Goal: Task Accomplishment & Management: Complete application form

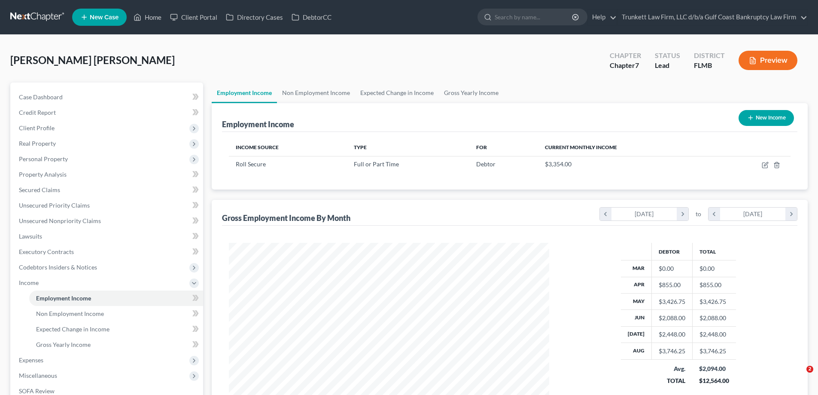
scroll to position [7, 0]
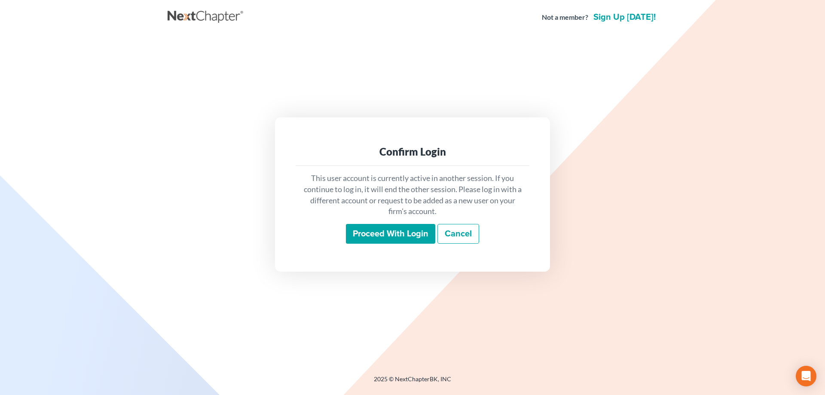
click at [401, 227] on input "Proceed with login" at bounding box center [390, 234] width 89 height 20
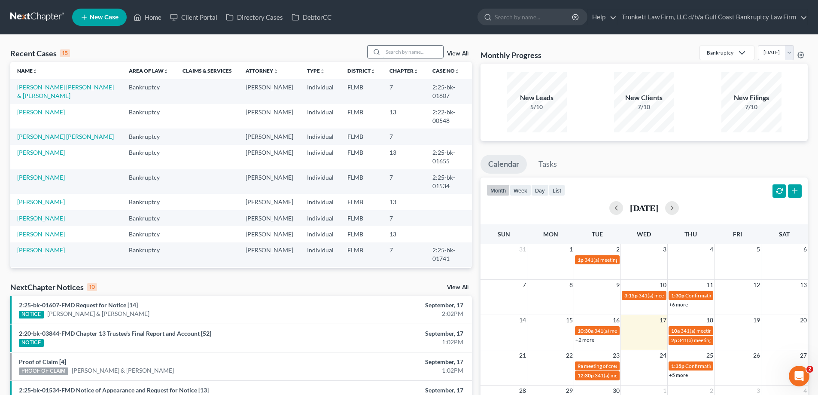
click at [398, 49] on input "search" at bounding box center [413, 52] width 60 height 12
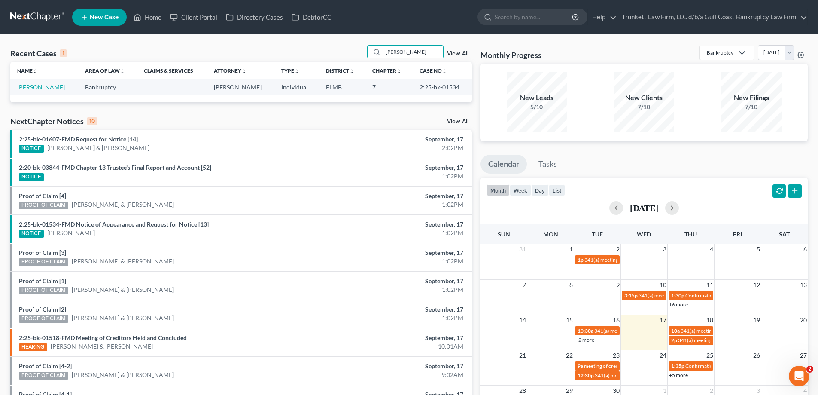
type input "[PERSON_NAME]"
click at [41, 89] on link "[PERSON_NAME]" at bounding box center [41, 86] width 48 height 7
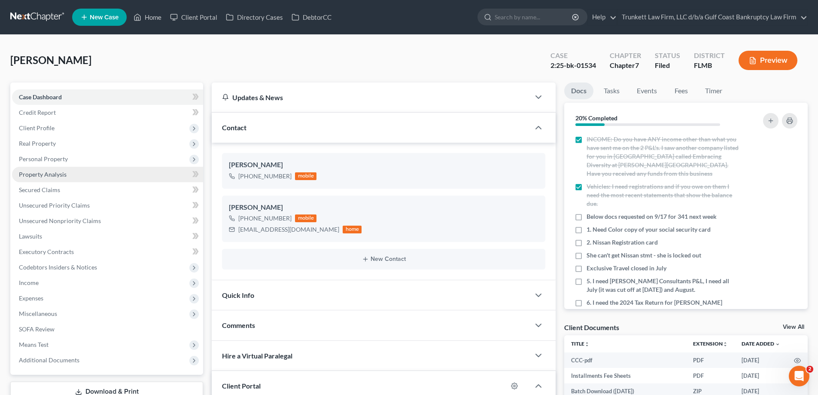
click at [55, 173] on span "Property Analysis" at bounding box center [43, 174] width 48 height 7
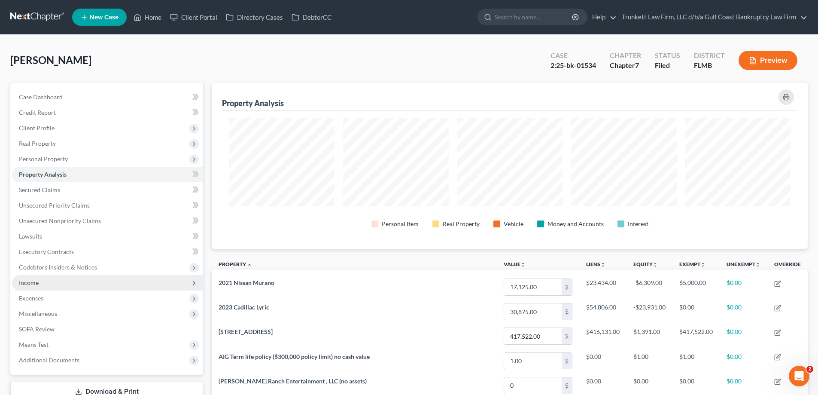
click at [40, 279] on span "Income" at bounding box center [107, 282] width 191 height 15
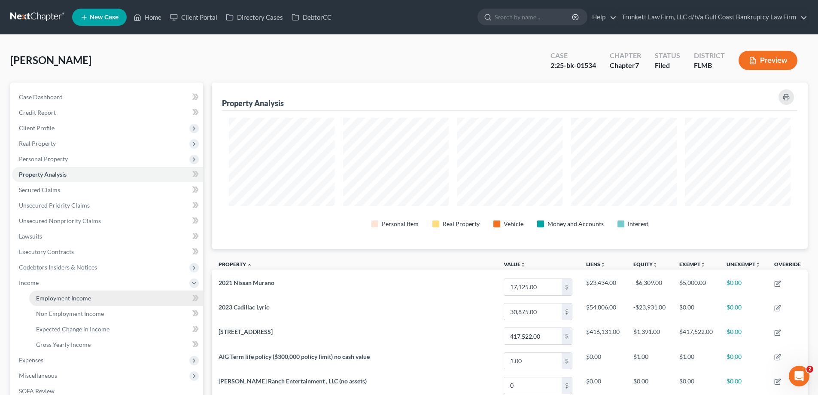
click at [58, 292] on link "Employment Income" at bounding box center [116, 297] width 174 height 15
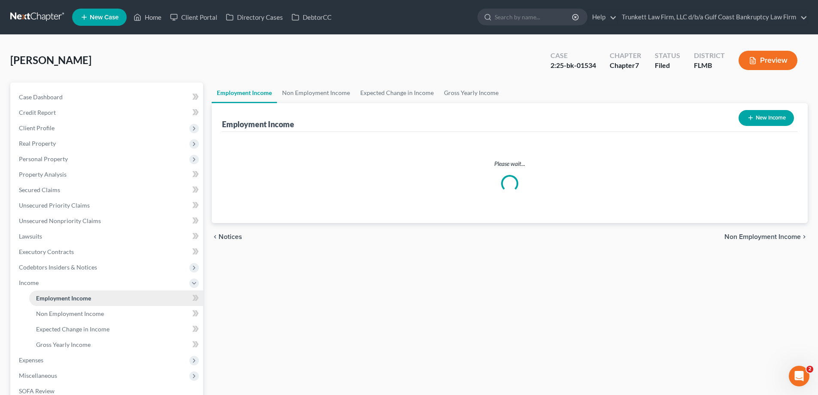
click at [77, 297] on span "Employment Income" at bounding box center [63, 297] width 55 height 7
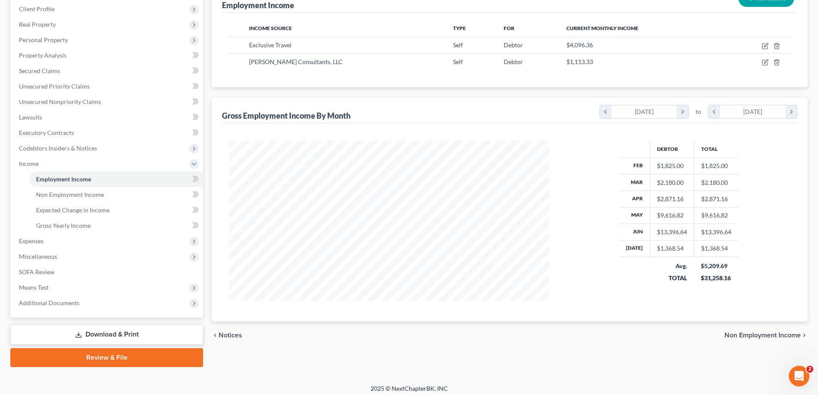
scroll to position [124, 0]
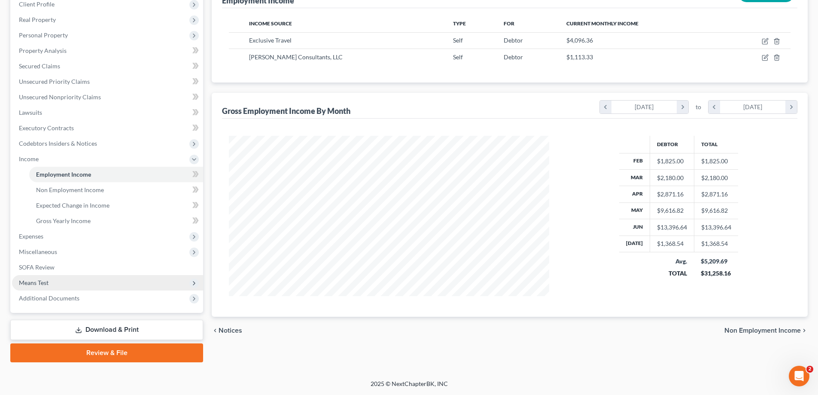
click at [48, 281] on span "Means Test" at bounding box center [34, 282] width 30 height 7
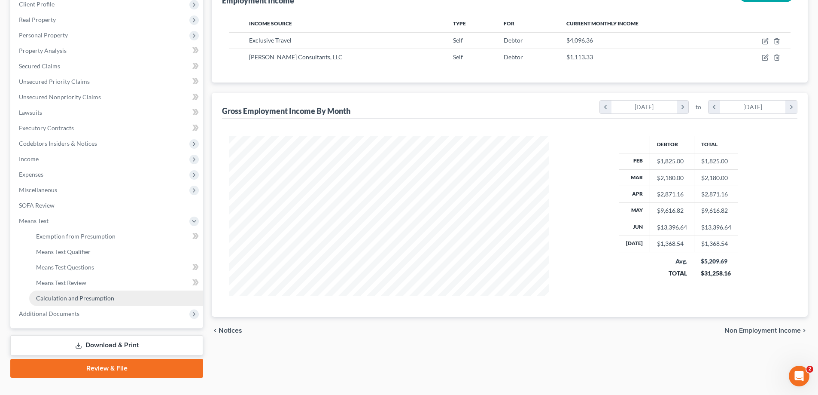
click at [90, 301] on span "Calculation and Presumption" at bounding box center [75, 297] width 78 height 7
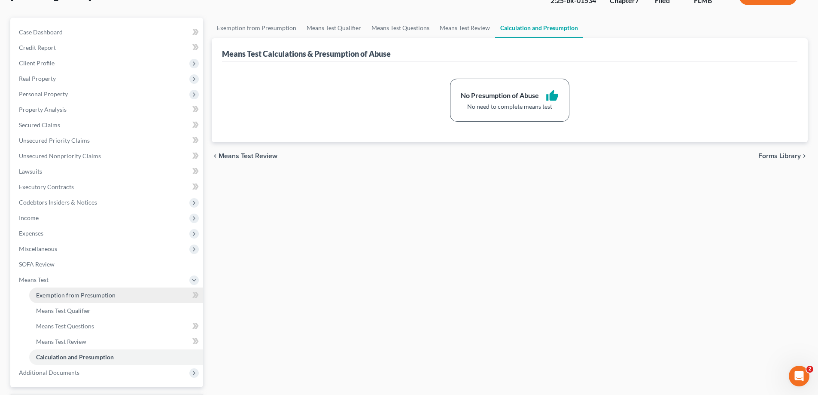
scroll to position [53, 0]
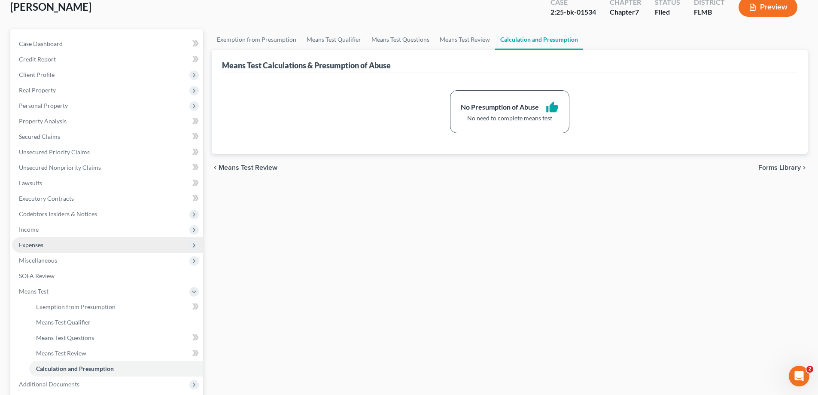
click at [55, 242] on span "Expenses" at bounding box center [107, 244] width 191 height 15
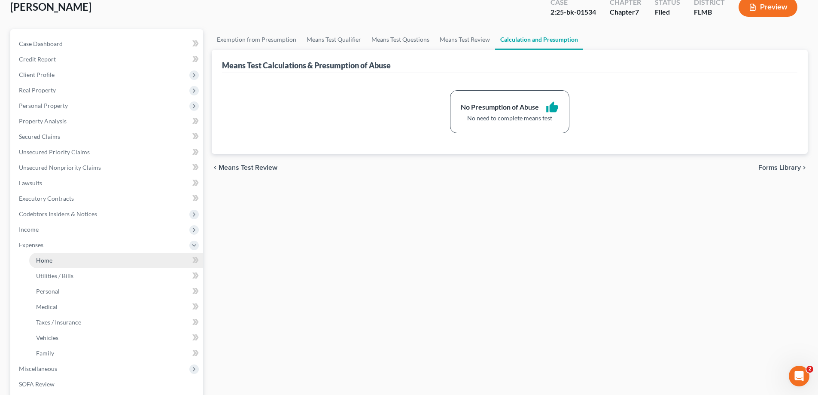
click at [64, 262] on link "Home" at bounding box center [116, 260] width 174 height 15
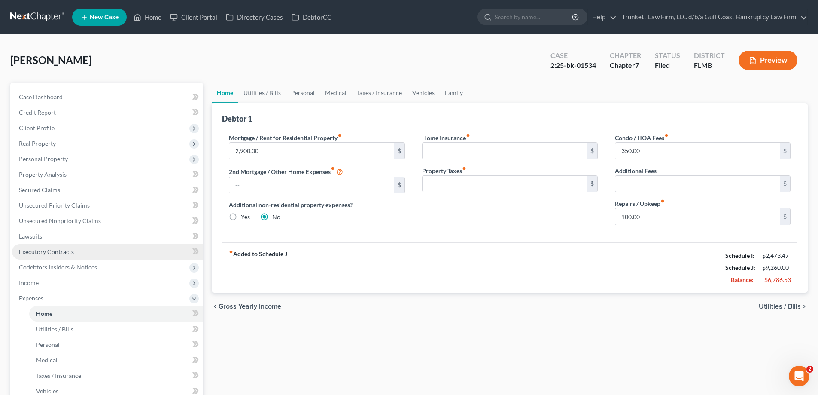
scroll to position [170, 0]
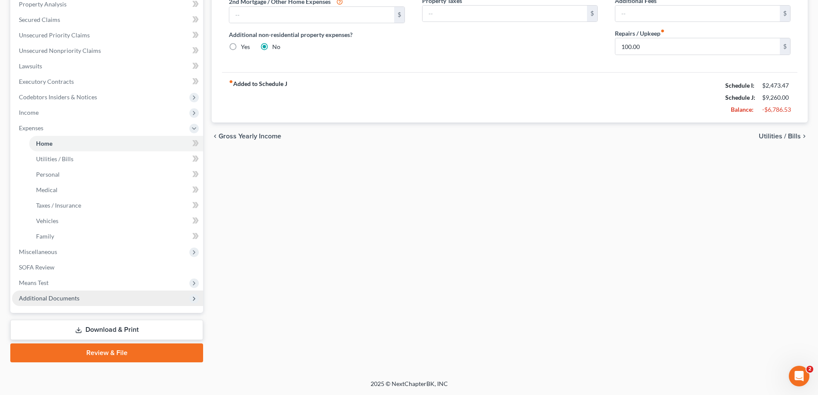
click at [68, 298] on span "Additional Documents" at bounding box center [49, 297] width 61 height 7
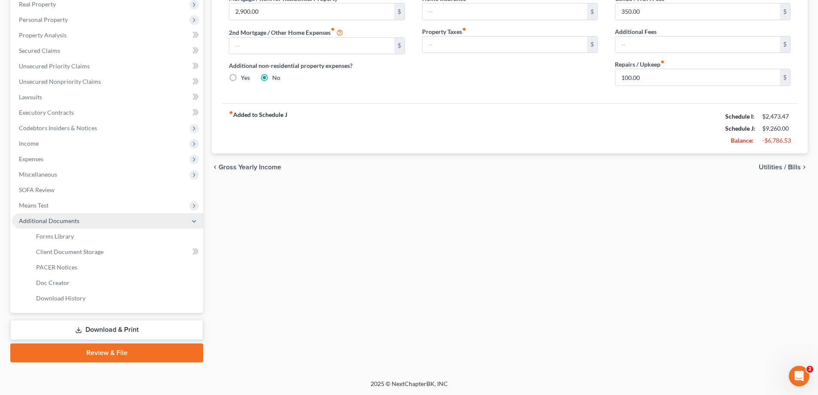
scroll to position [139, 0]
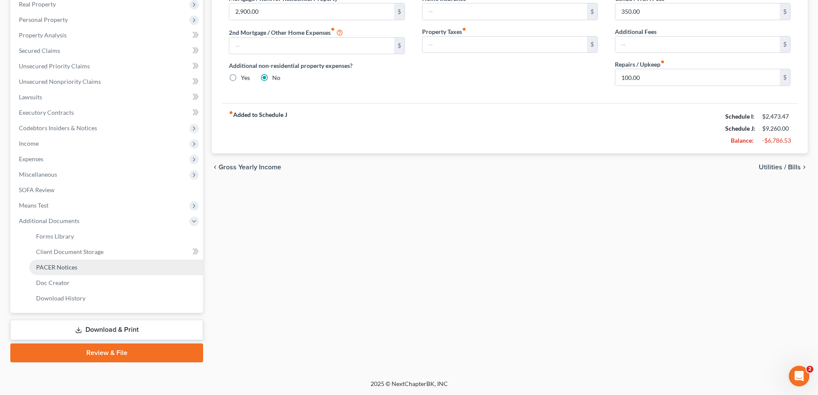
click at [64, 265] on span "PACER Notices" at bounding box center [56, 266] width 41 height 7
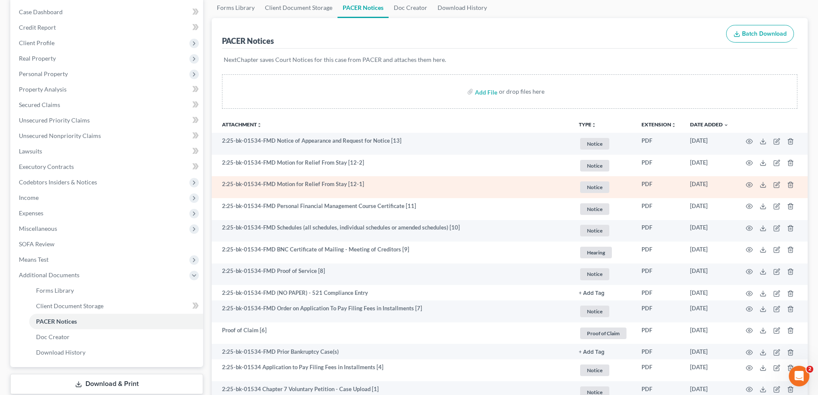
scroll to position [86, 0]
click at [762, 184] on icon at bounding box center [763, 183] width 7 height 7
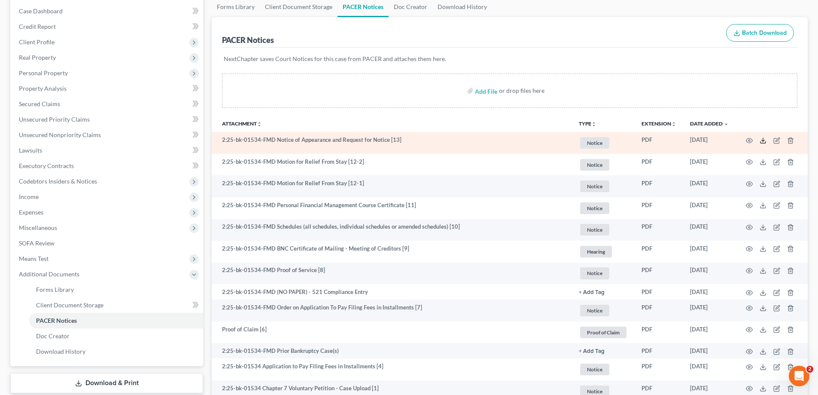
click at [764, 139] on icon at bounding box center [763, 140] width 7 height 7
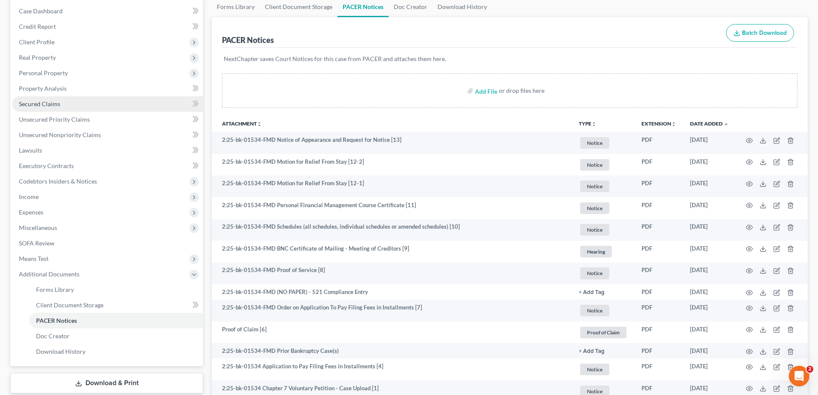
drag, startPoint x: 53, startPoint y: 104, endPoint x: 159, endPoint y: 109, distance: 105.8
click at [53, 104] on span "Secured Claims" at bounding box center [39, 103] width 41 height 7
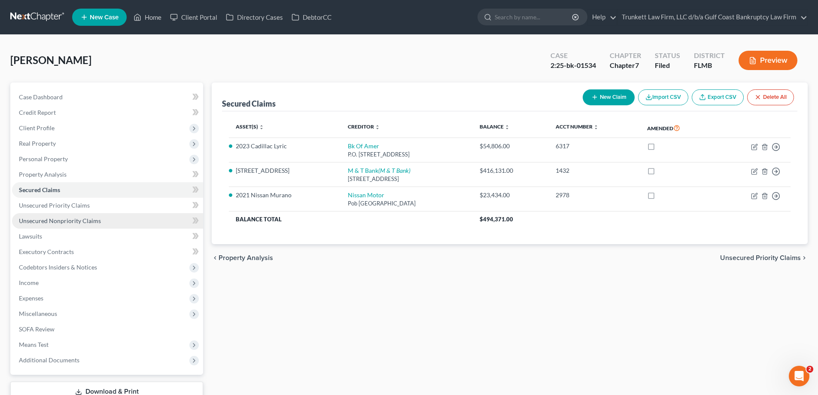
click at [65, 219] on span "Unsecured Nonpriority Claims" at bounding box center [60, 220] width 82 height 7
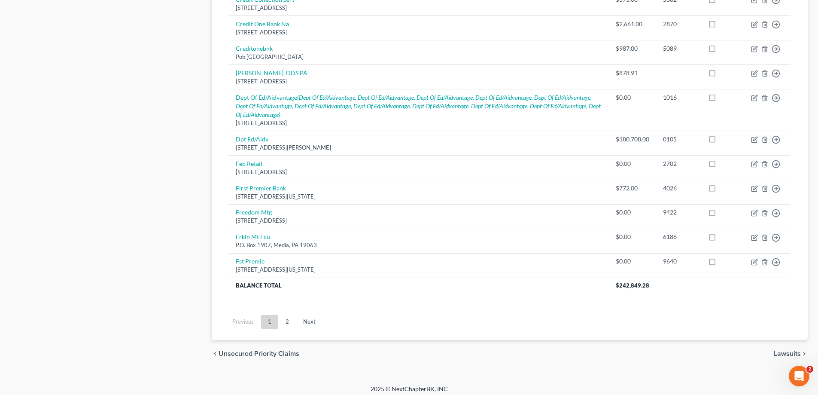
scroll to position [624, 0]
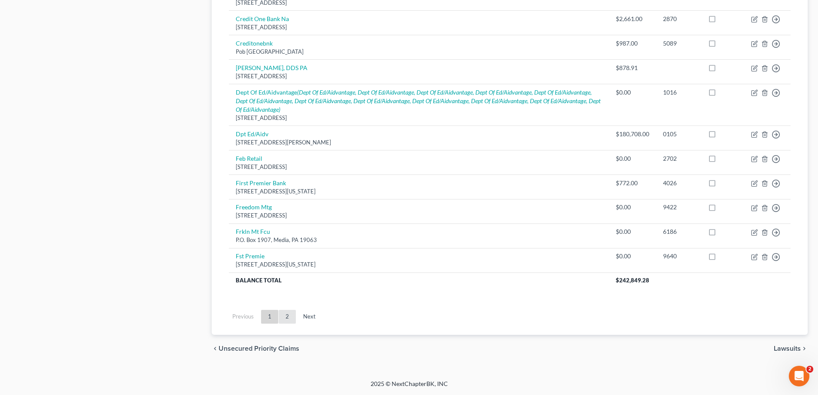
click at [287, 317] on link "2" at bounding box center [287, 317] width 17 height 14
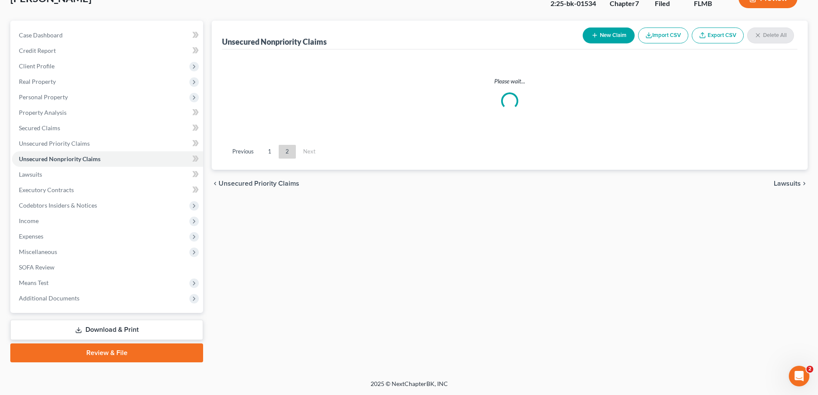
scroll to position [428, 0]
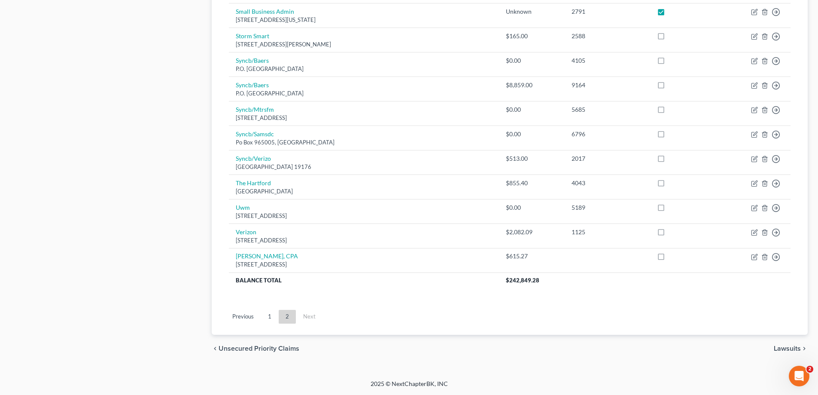
click at [268, 317] on link "1" at bounding box center [269, 317] width 17 height 14
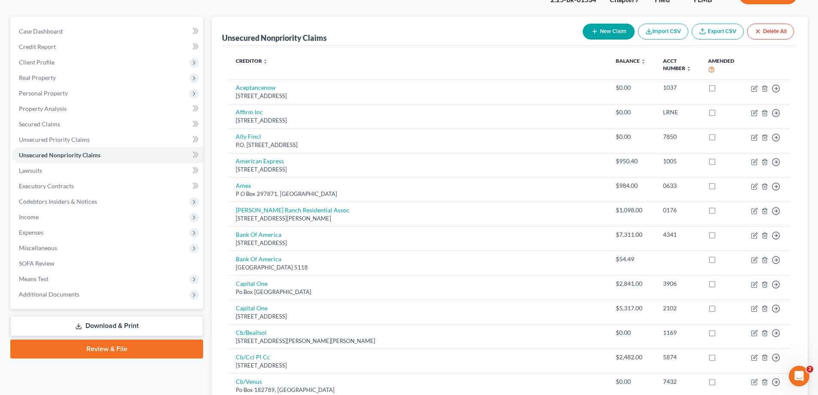
scroll to position [0, 0]
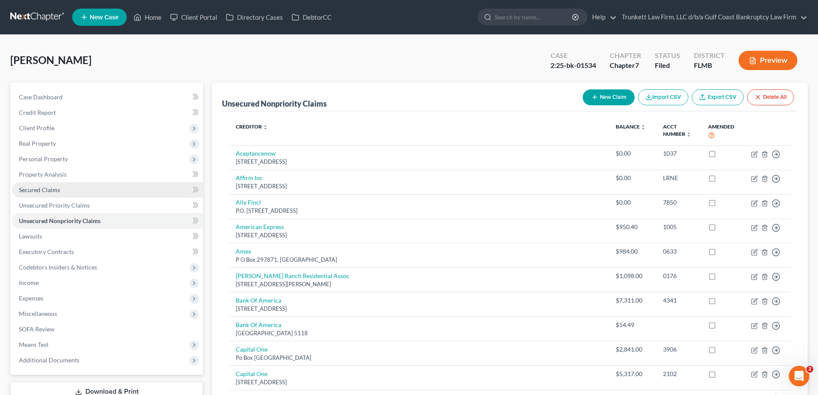
click at [58, 186] on span "Secured Claims" at bounding box center [39, 189] width 41 height 7
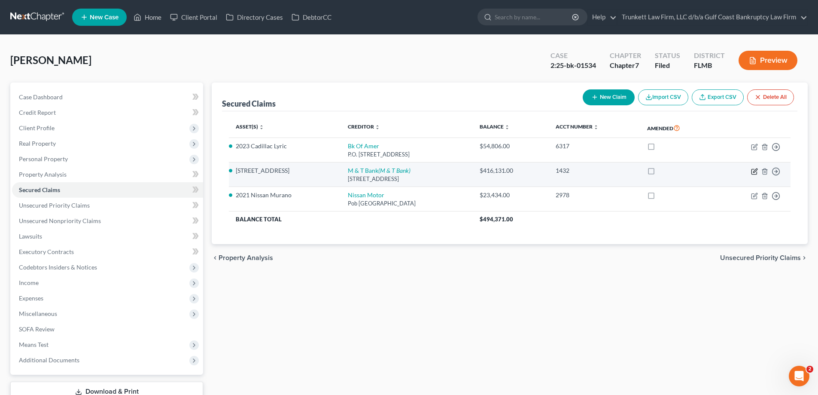
click at [754, 169] on icon "button" at bounding box center [754, 171] width 7 height 7
select select "35"
select select "2"
select select "0"
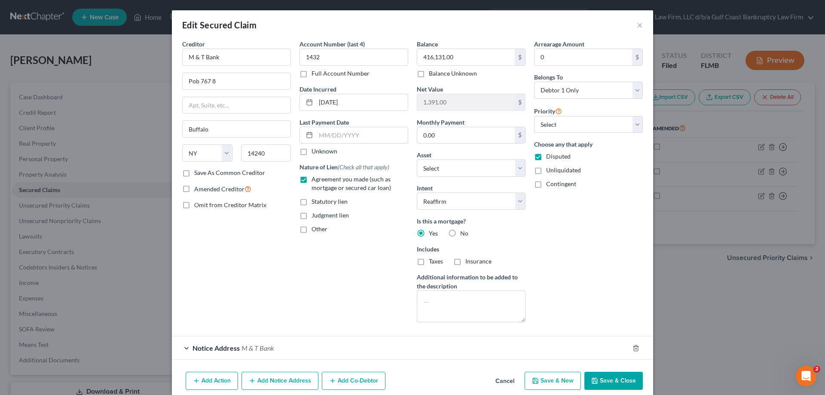
click at [607, 376] on button "Save & Close" at bounding box center [613, 381] width 58 height 18
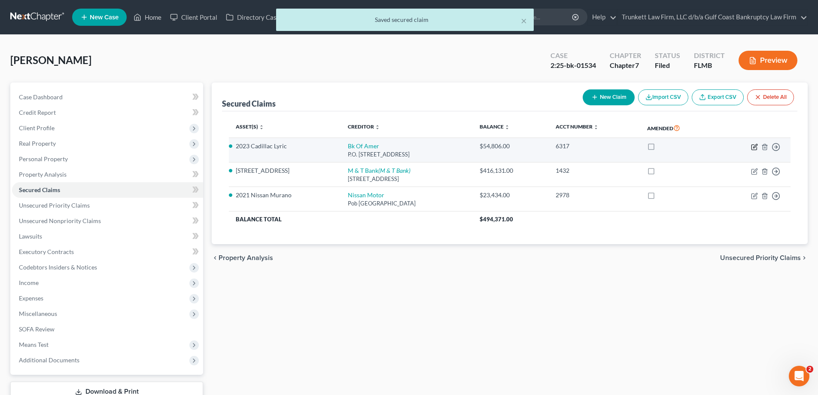
click at [753, 146] on icon "button" at bounding box center [754, 146] width 7 height 7
select select "4"
select select "2"
select select "0"
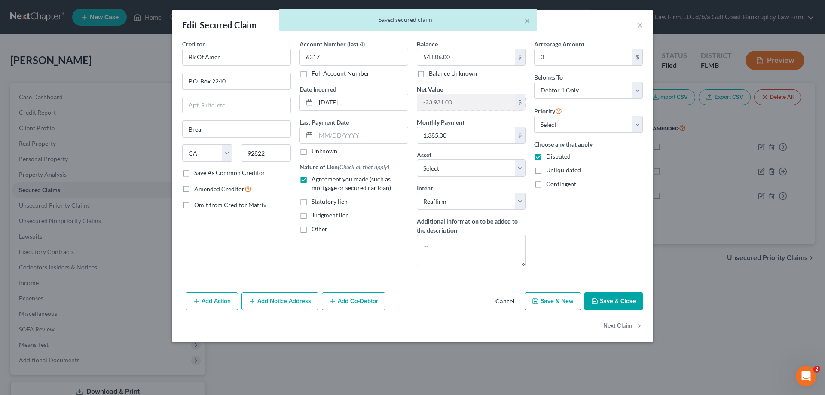
click at [613, 308] on button "Save & Close" at bounding box center [613, 301] width 58 height 18
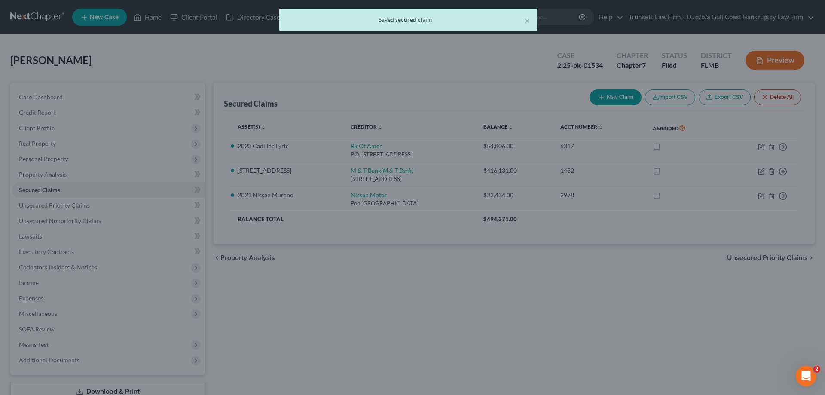
select select "14"
click at [618, 302] on div "Edit Secured Claim × Creditor * Bk Of Amer P.O. [GEOGRAPHIC_DATA] [US_STATE] AK…" at bounding box center [412, 176] width 418 height 288
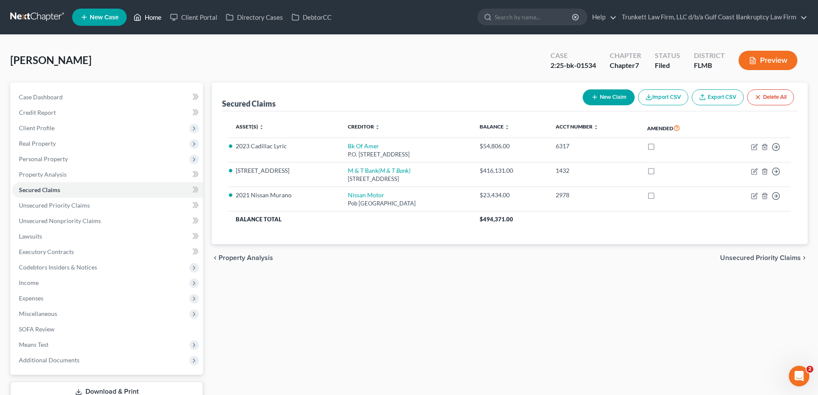
click at [149, 18] on link "Home" at bounding box center [147, 16] width 37 height 15
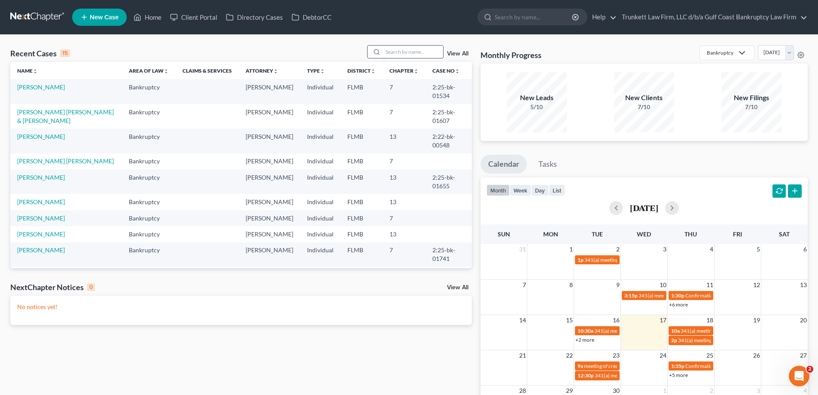
click at [411, 48] on input "search" at bounding box center [413, 52] width 60 height 12
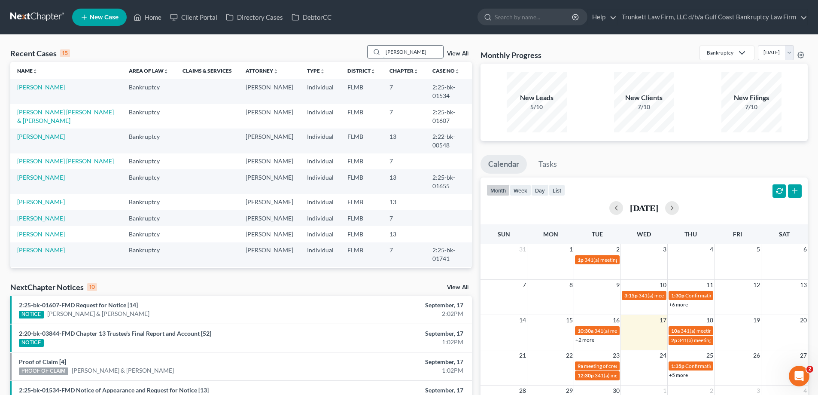
type input "[PERSON_NAME]"
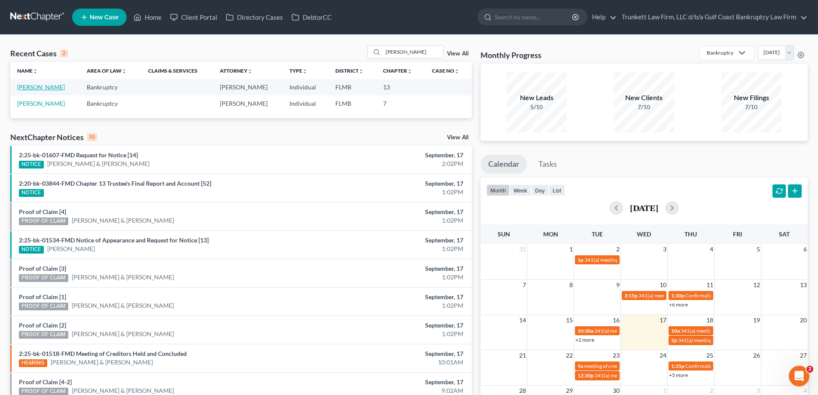
click at [41, 85] on link "[PERSON_NAME]" at bounding box center [41, 86] width 48 height 7
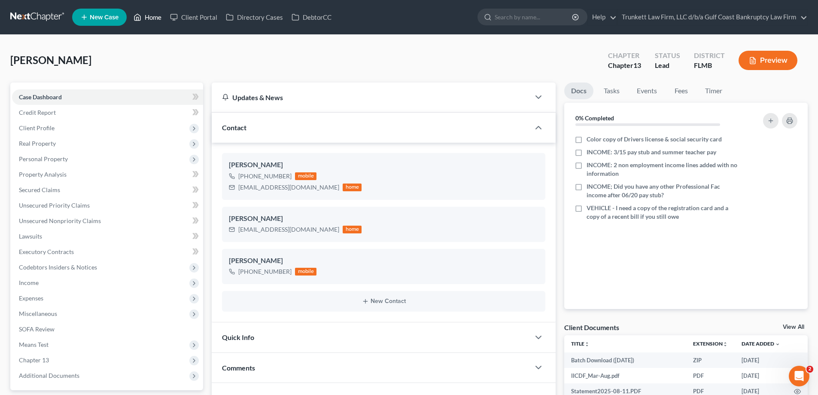
click at [157, 14] on link "Home" at bounding box center [147, 16] width 37 height 15
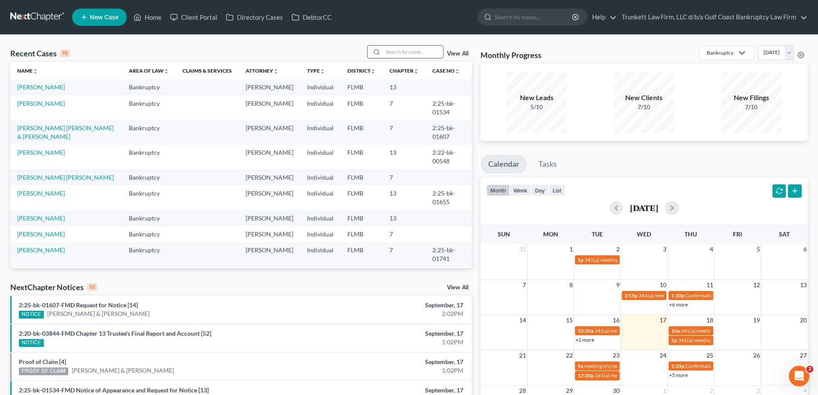
click at [425, 51] on input "search" at bounding box center [413, 52] width 60 height 12
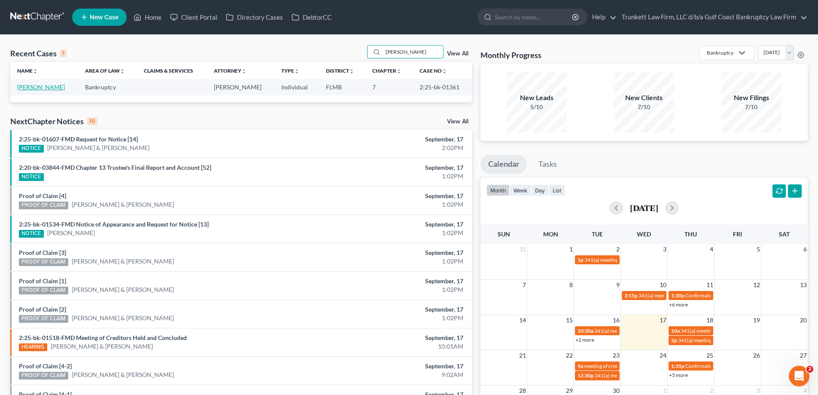
type input "[PERSON_NAME]"
click at [27, 86] on link "[PERSON_NAME]" at bounding box center [41, 86] width 48 height 7
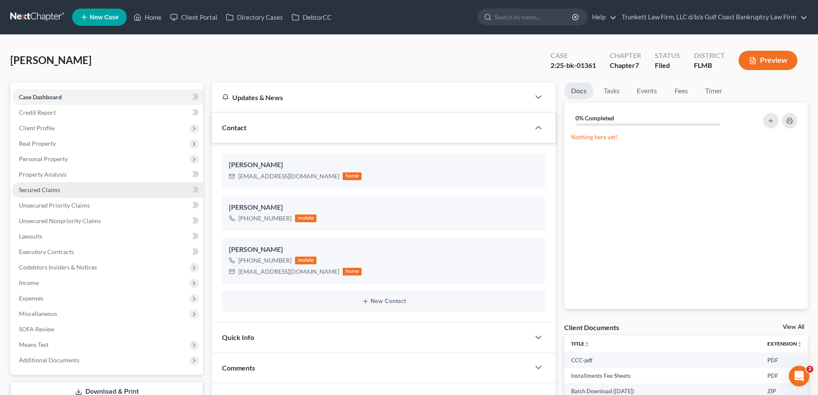
scroll to position [276, 0]
click at [52, 191] on span "Secured Claims" at bounding box center [39, 189] width 41 height 7
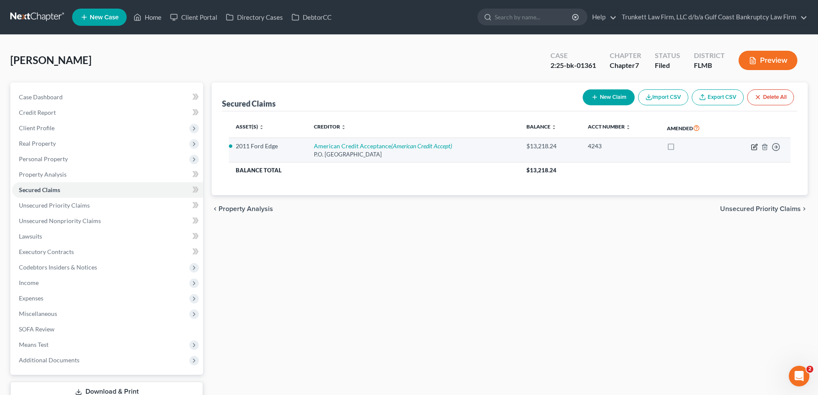
click at [758, 144] on icon "button" at bounding box center [754, 146] width 7 height 7
select select "45"
select select "2"
select select "0"
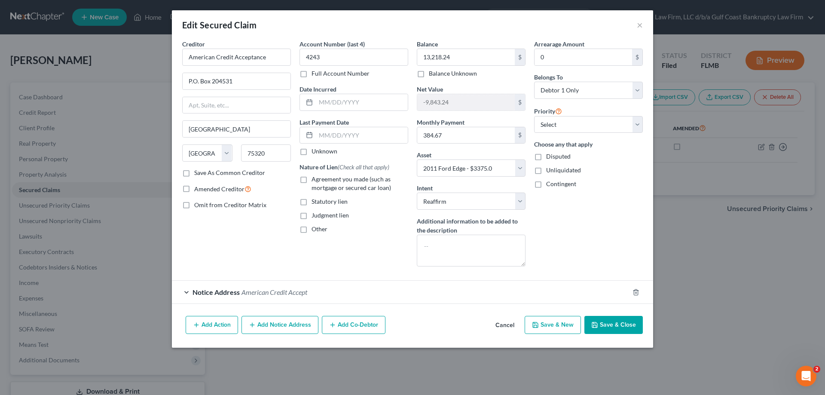
click at [612, 326] on button "Save & Close" at bounding box center [613, 325] width 58 height 18
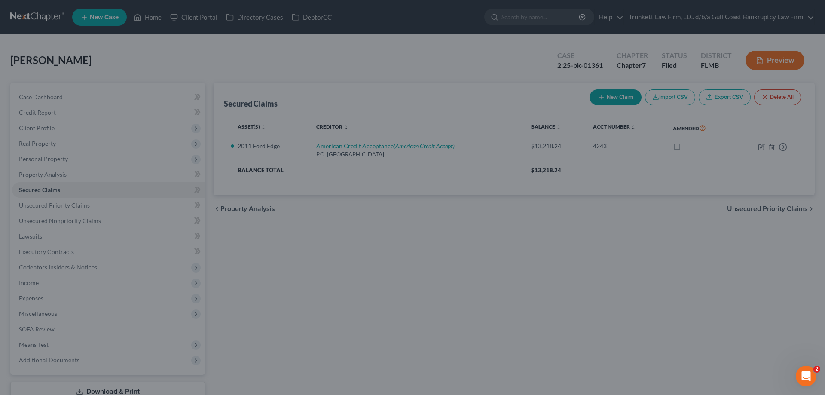
select select
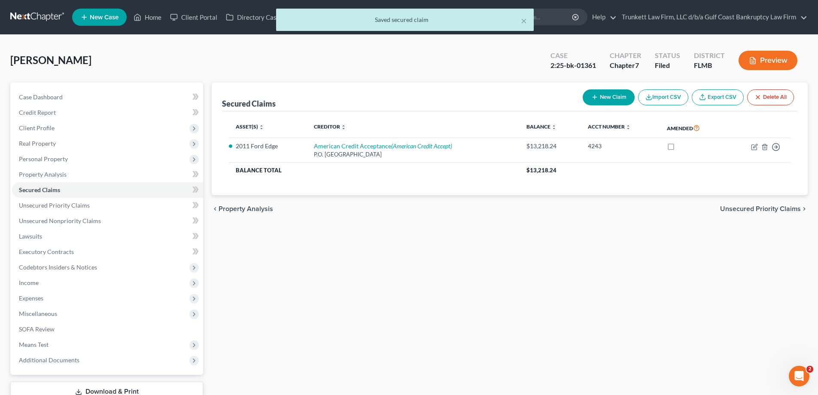
click at [162, 16] on div "× Saved secured claim" at bounding box center [405, 22] width 818 height 27
click at [154, 16] on div "× Saved secured claim" at bounding box center [405, 22] width 818 height 27
click at [152, 19] on div "× Saved secured claim" at bounding box center [405, 22] width 818 height 27
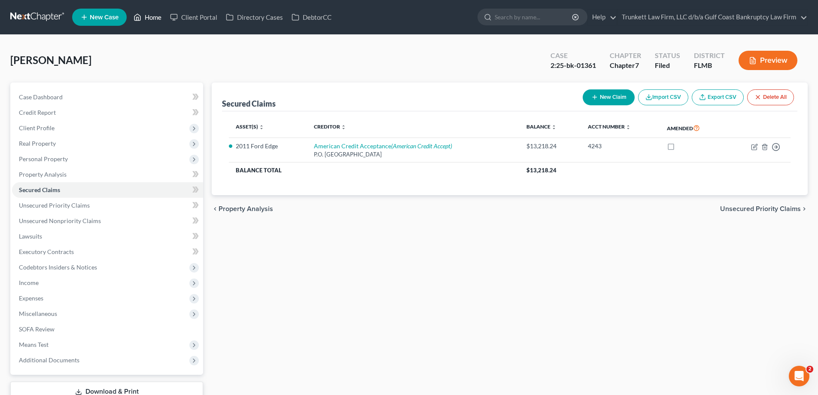
drag, startPoint x: 149, startPoint y: 16, endPoint x: 151, endPoint y: 22, distance: 6.7
click at [149, 16] on link "Home" at bounding box center [147, 16] width 37 height 15
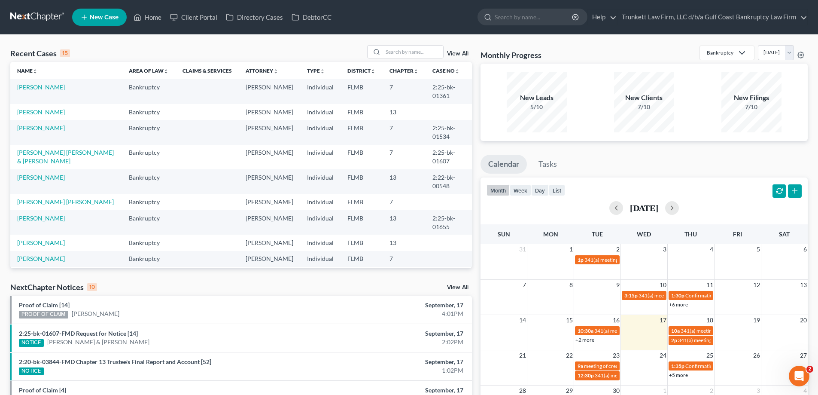
click at [41, 113] on link "[PERSON_NAME]" at bounding box center [41, 111] width 48 height 7
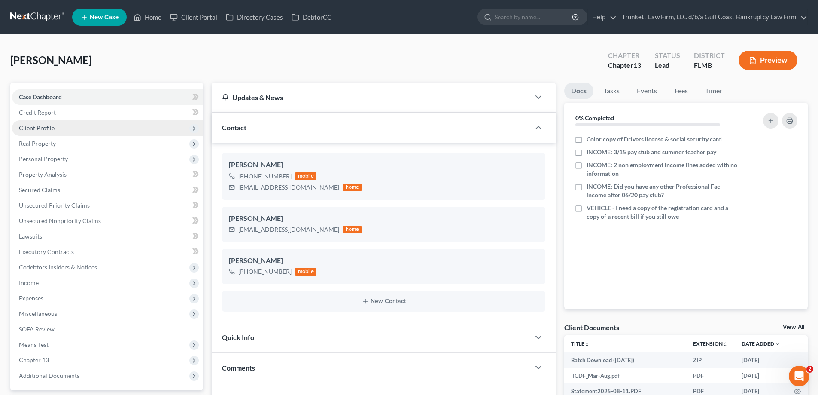
click at [48, 126] on span "Client Profile" at bounding box center [37, 127] width 36 height 7
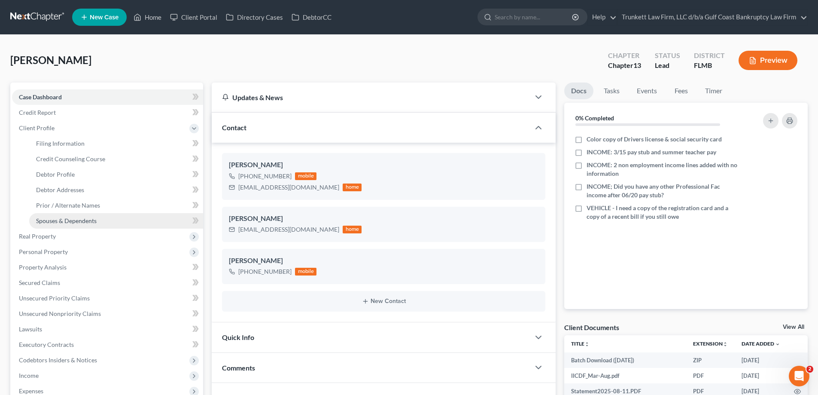
click at [76, 219] on span "Spouses & Dependents" at bounding box center [66, 220] width 61 height 7
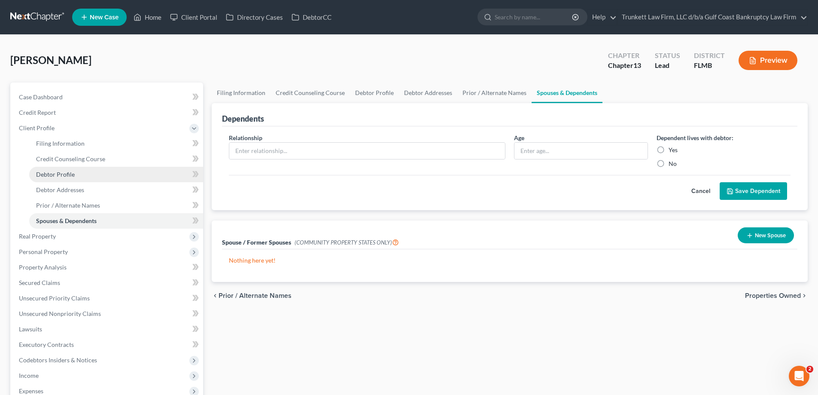
click at [68, 175] on span "Debtor Profile" at bounding box center [55, 174] width 39 height 7
select select "0"
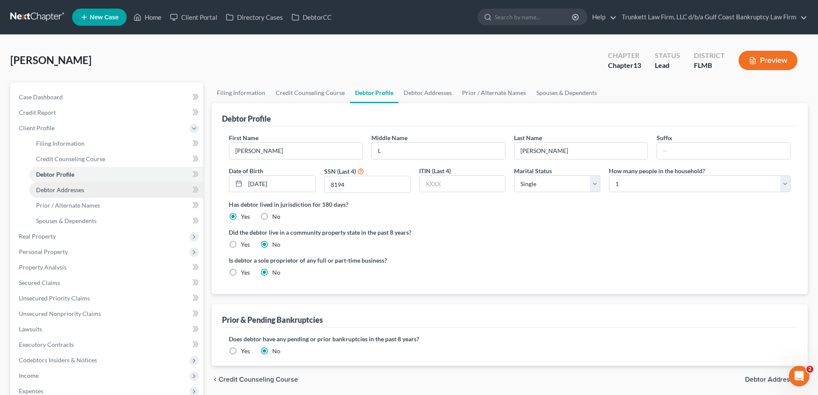
click at [84, 186] on link "Debtor Addresses" at bounding box center [116, 189] width 174 height 15
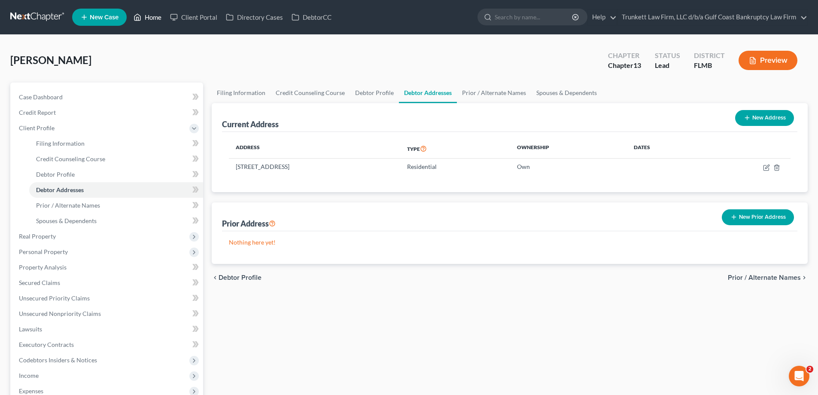
click at [157, 14] on link "Home" at bounding box center [147, 16] width 37 height 15
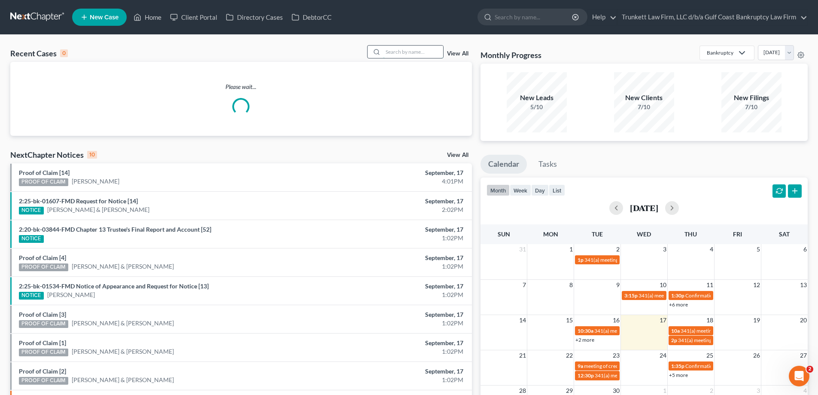
click at [412, 52] on input "search" at bounding box center [413, 52] width 60 height 12
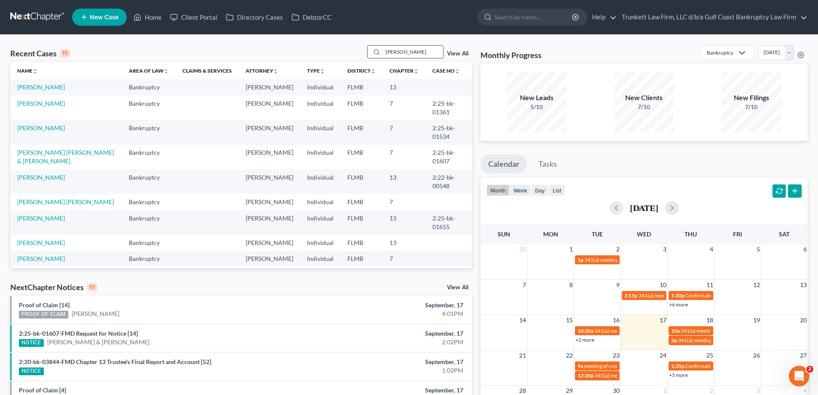
type input "[PERSON_NAME]"
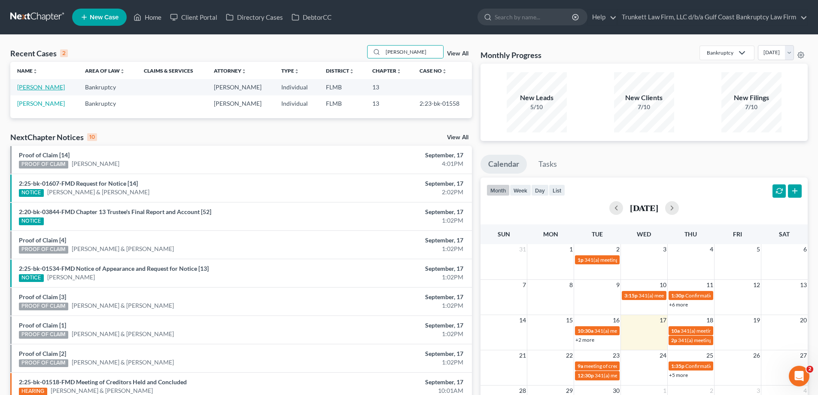
click at [30, 88] on link "[PERSON_NAME]" at bounding box center [41, 86] width 48 height 7
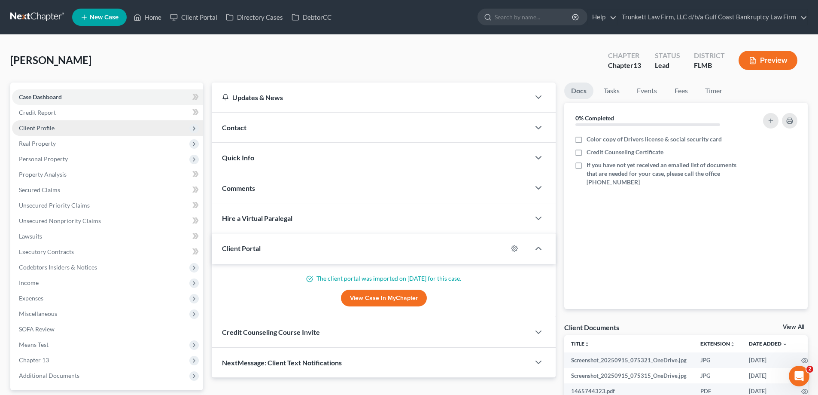
click at [52, 128] on span "Client Profile" at bounding box center [37, 127] width 36 height 7
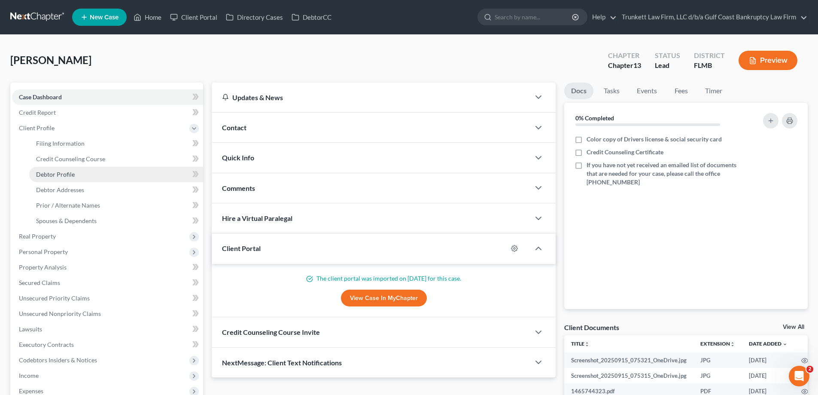
click at [79, 176] on link "Debtor Profile" at bounding box center [116, 174] width 174 height 15
select select "2"
select select "0"
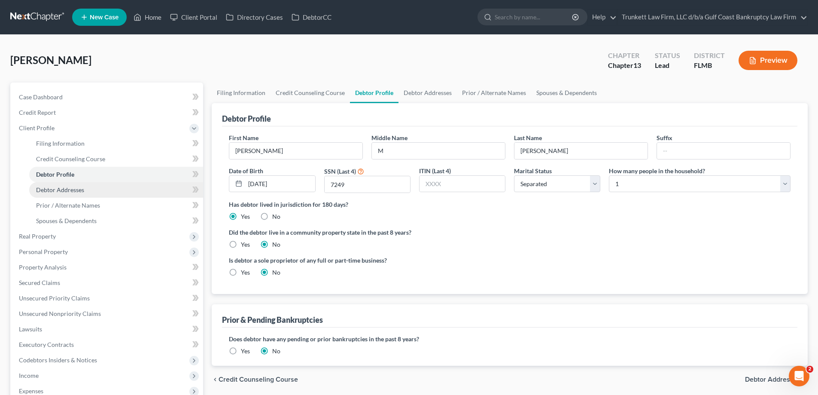
click at [67, 189] on span "Debtor Addresses" at bounding box center [60, 189] width 48 height 7
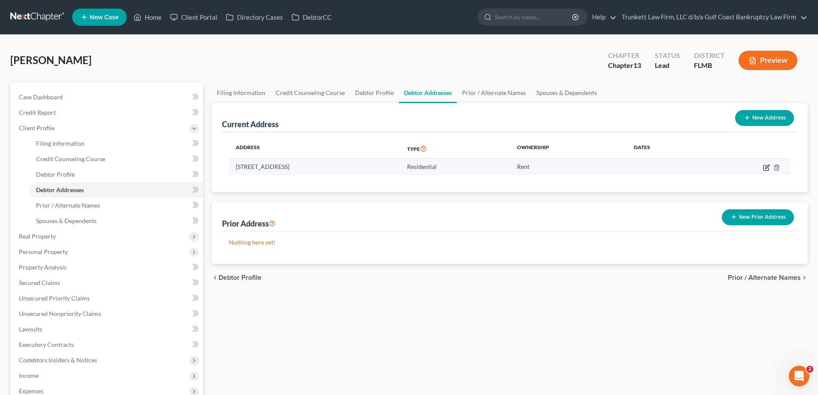
click at [767, 167] on icon "button" at bounding box center [766, 167] width 7 height 7
select select "9"
select select "34"
select select "0"
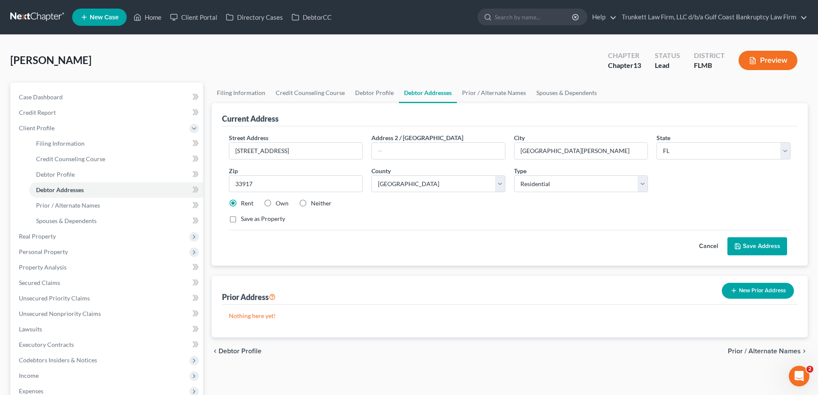
click at [767, 167] on div "Street Address * [STREET_ADDRESS] * [GEOGRAPHIC_DATA][PERSON_NAME] * State [US_…" at bounding box center [510, 181] width 570 height 97
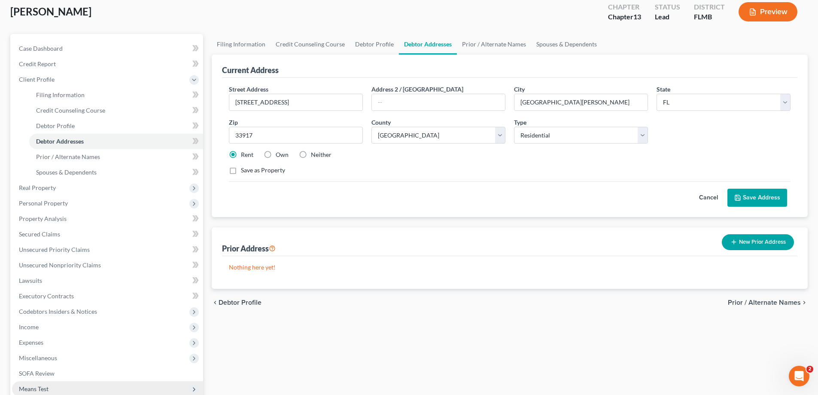
scroll to position [41, 0]
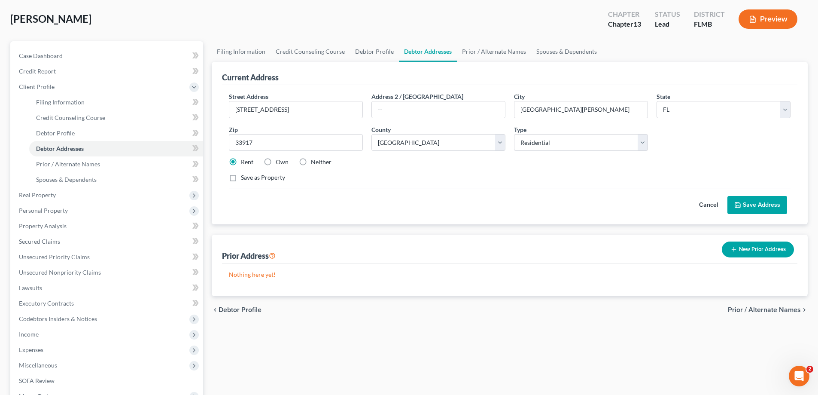
click at [311, 161] on label "Neither" at bounding box center [321, 162] width 21 height 9
click at [314, 161] on input "Neither" at bounding box center [317, 161] width 6 height 6
radio input "true"
click at [241, 159] on label "Rent" at bounding box center [247, 162] width 12 height 9
click at [244, 159] on input "Rent" at bounding box center [247, 161] width 6 height 6
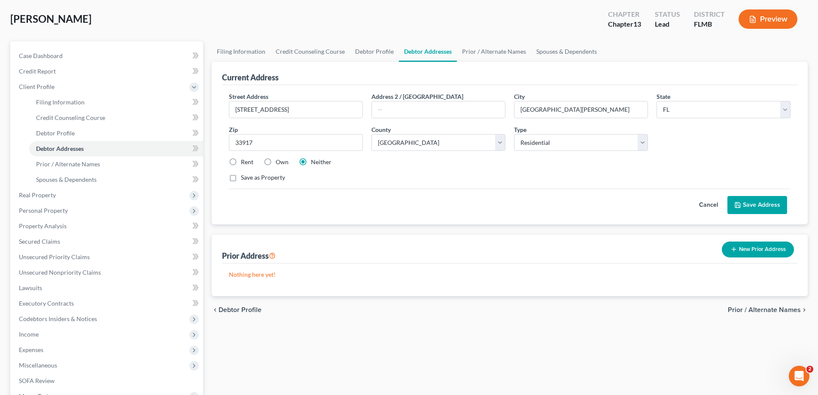
radio input "true"
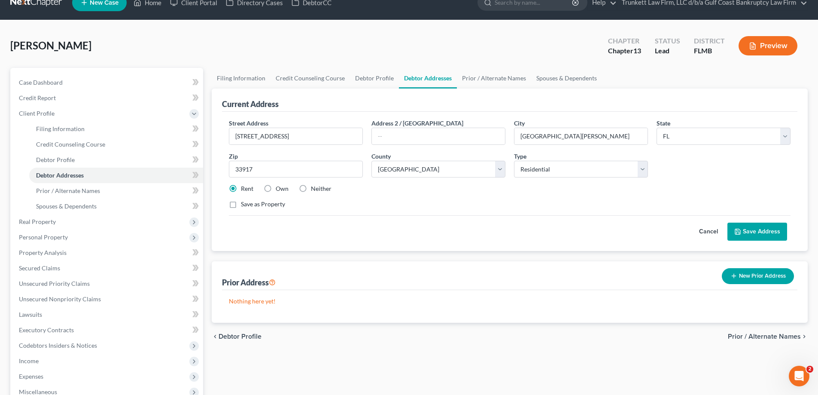
scroll to position [0, 0]
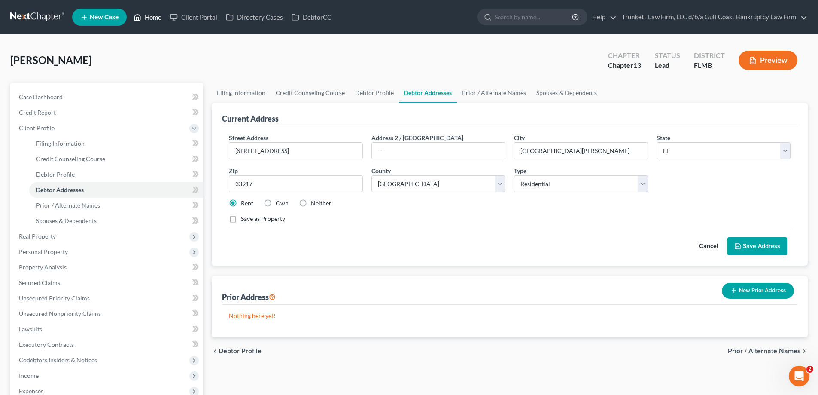
click at [153, 16] on link "Home" at bounding box center [147, 16] width 37 height 15
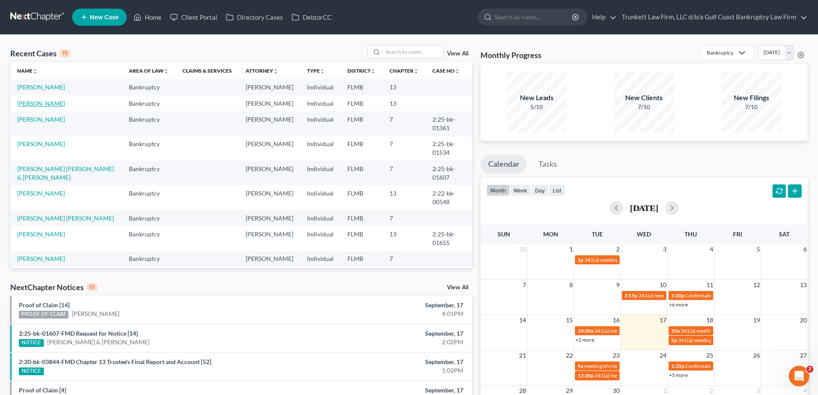
click at [44, 107] on link "[PERSON_NAME]" at bounding box center [41, 103] width 48 height 7
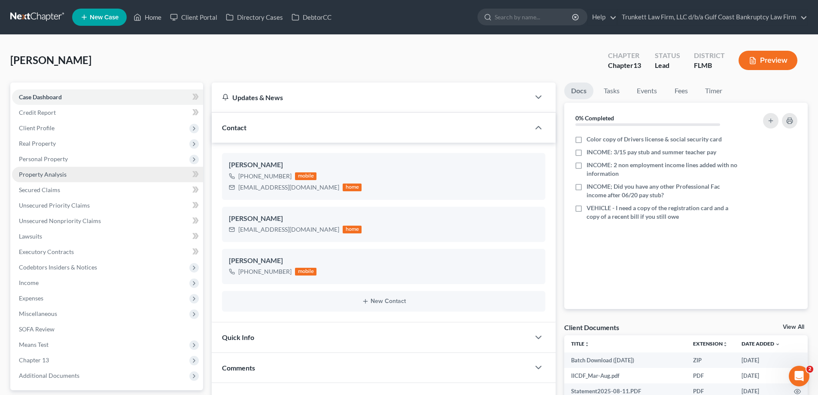
click at [57, 175] on span "Property Analysis" at bounding box center [43, 174] width 48 height 7
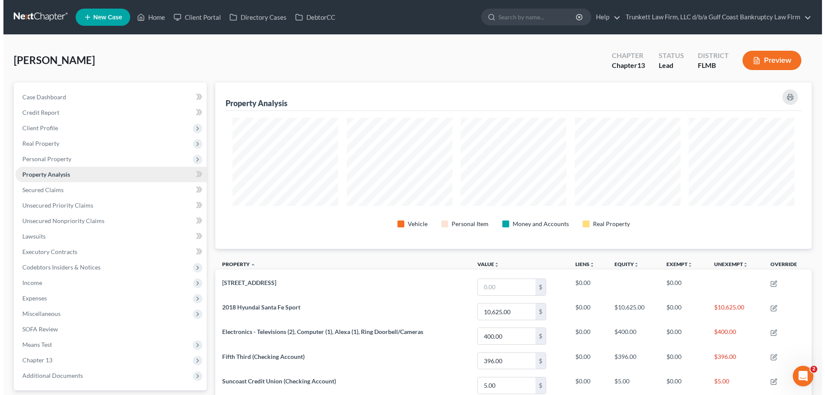
scroll to position [166, 596]
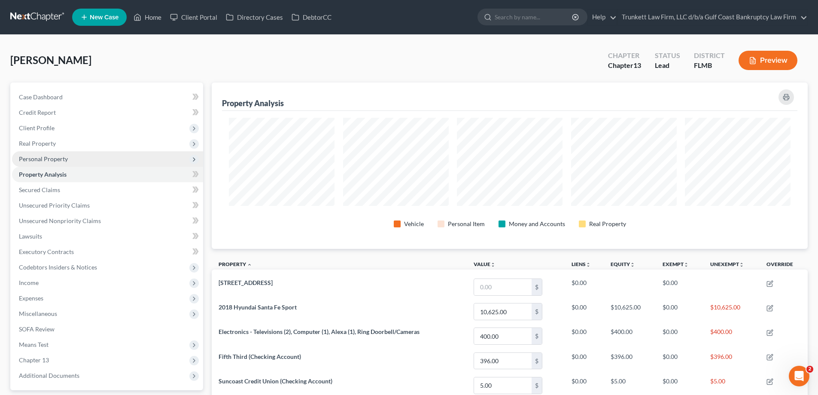
click at [53, 157] on span "Personal Property" at bounding box center [43, 158] width 49 height 7
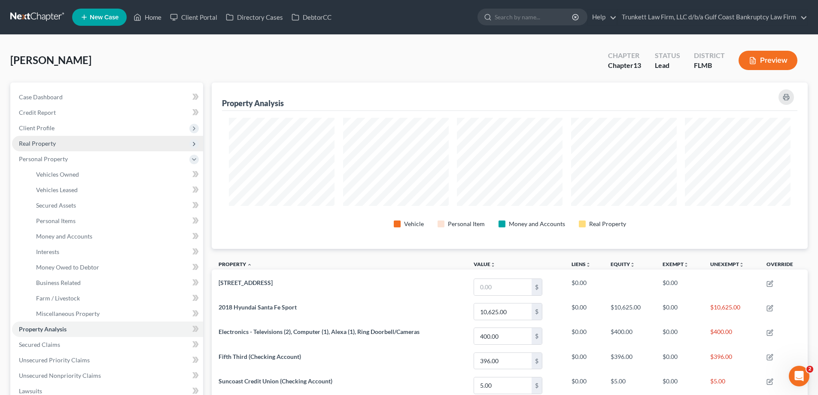
click at [54, 145] on span "Real Property" at bounding box center [37, 143] width 37 height 7
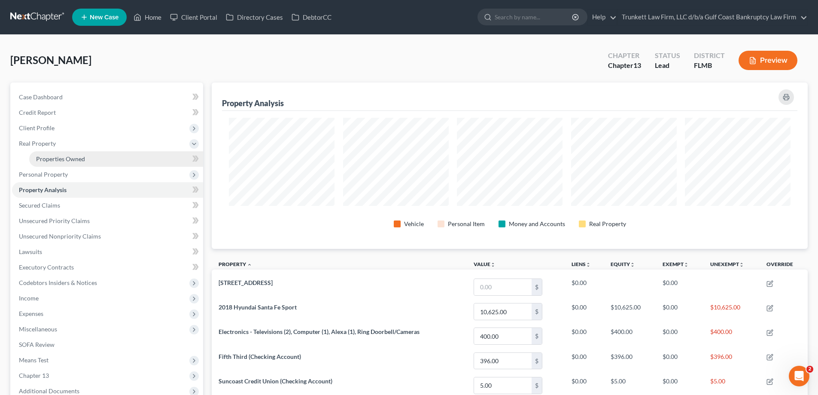
click at [76, 161] on span "Properties Owned" at bounding box center [60, 158] width 49 height 7
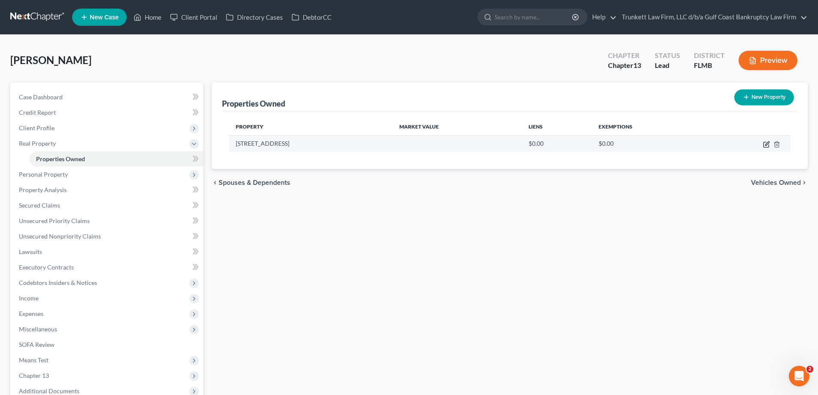
click at [768, 142] on icon "button" at bounding box center [766, 144] width 7 height 7
select select "9"
select select "34"
select select "0"
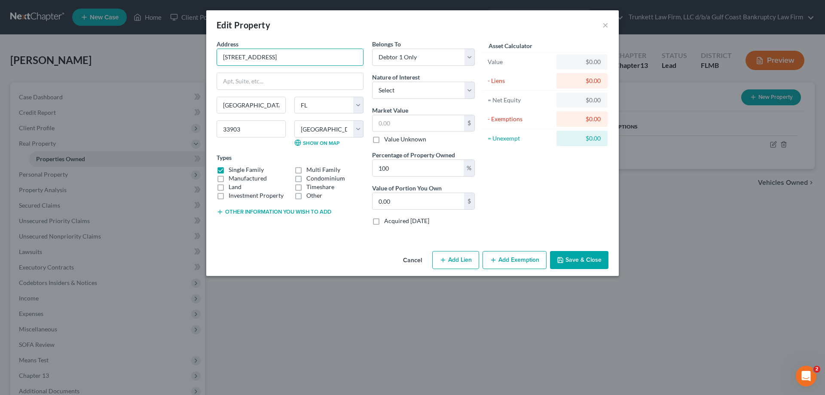
drag, startPoint x: 282, startPoint y: 56, endPoint x: 196, endPoint y: 49, distance: 85.7
click at [196, 49] on div "Edit Property × Address * 1653 [GEOGRAPHIC_DATA] Ter [GEOGRAPHIC_DATA][PERSON_N…" at bounding box center [412, 197] width 825 height 395
drag, startPoint x: 225, startPoint y: 48, endPoint x: 252, endPoint y: 55, distance: 27.6
click at [219, 56] on input "[STREET_ADDRESS]" at bounding box center [290, 57] width 146 height 16
drag, startPoint x: 280, startPoint y: 54, endPoint x: 214, endPoint y: 54, distance: 65.7
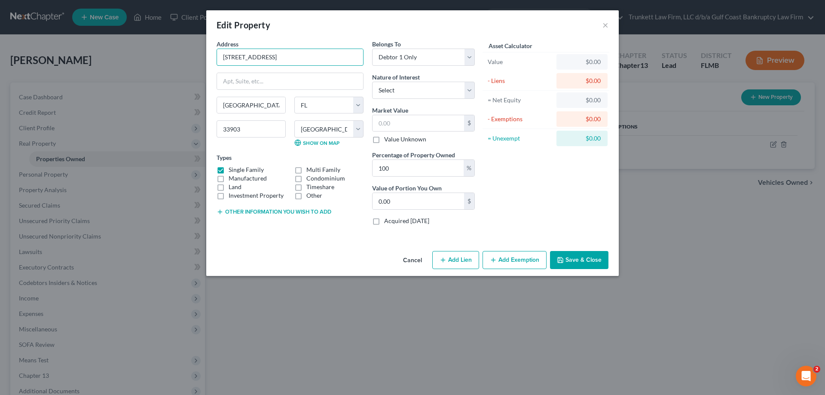
click at [214, 54] on div "Address * 1653 [GEOGRAPHIC_DATA] Ter [GEOGRAPHIC_DATA][PERSON_NAME] [US_STATE][…" at bounding box center [289, 136] width 155 height 192
click at [417, 122] on input "text" at bounding box center [417, 123] width 91 height 16
type input "1"
type input "1.00"
type input "15"
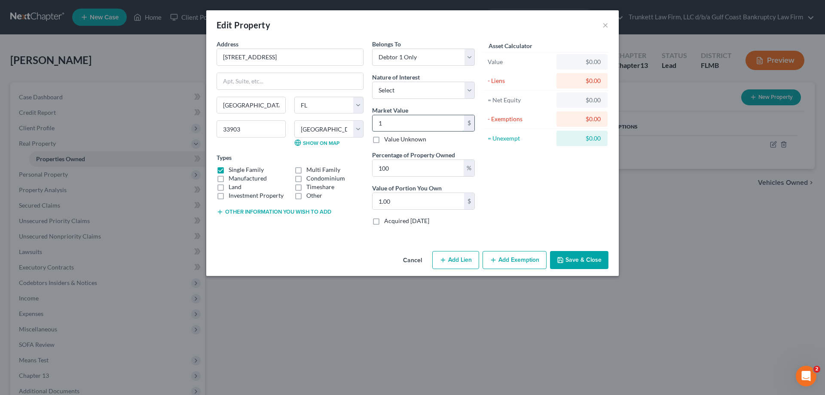
type input "15.00"
type input "156"
type input "156.00"
type input "1563"
type input "1,563.00"
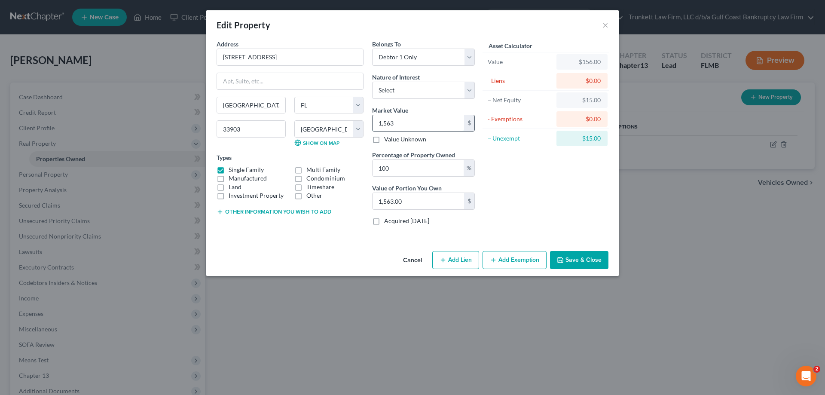
type input "1,5630"
type input "15,630.00"
type input "15,6300"
type input "156,300.00"
type input "156,300"
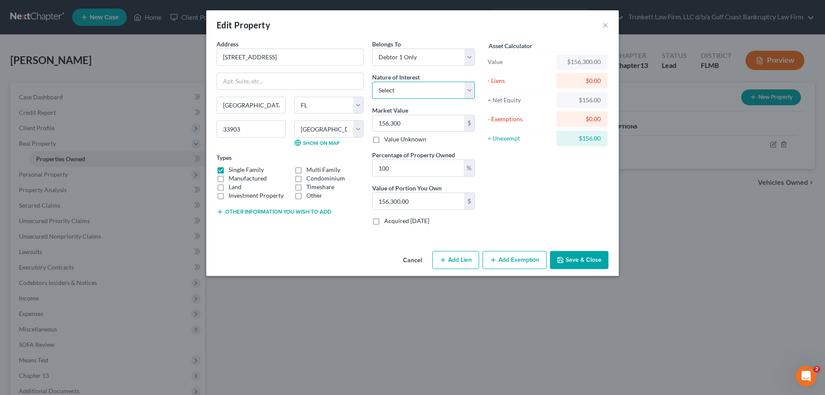
click at [389, 92] on select "Select Fee Simple Joint Tenant Life Estate Equitable Interest Future Interest T…" at bounding box center [423, 90] width 103 height 17
select select "0"
click at [372, 82] on select "Select Fee Simple Joint Tenant Life Estate Equitable Interest Future Interest T…" at bounding box center [423, 90] width 103 height 17
click at [515, 259] on button "Add Exemption" at bounding box center [514, 260] width 64 height 18
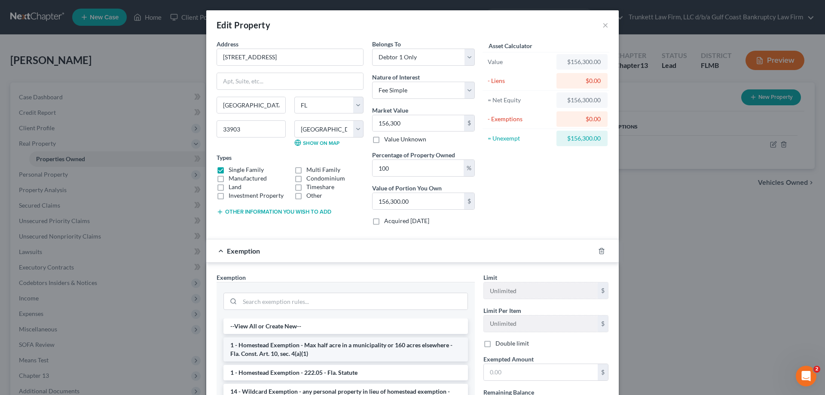
click at [282, 353] on li "1 - Homestead Exemption - Max half acre in a municipality or 160 acres elsewher…" at bounding box center [345, 349] width 244 height 24
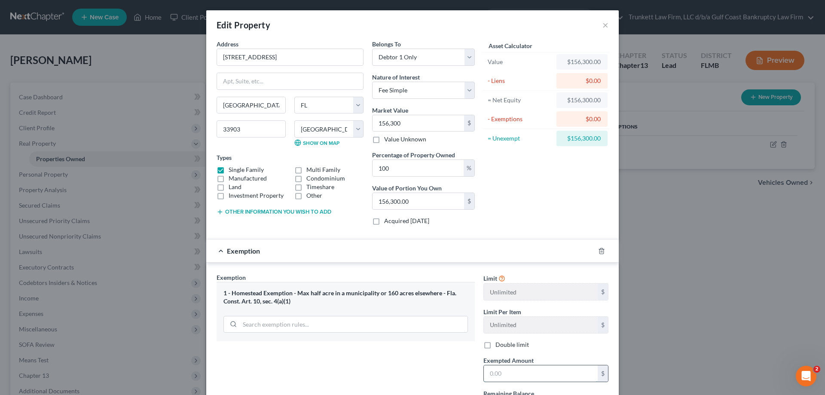
click at [515, 374] on input "text" at bounding box center [541, 373] width 114 height 16
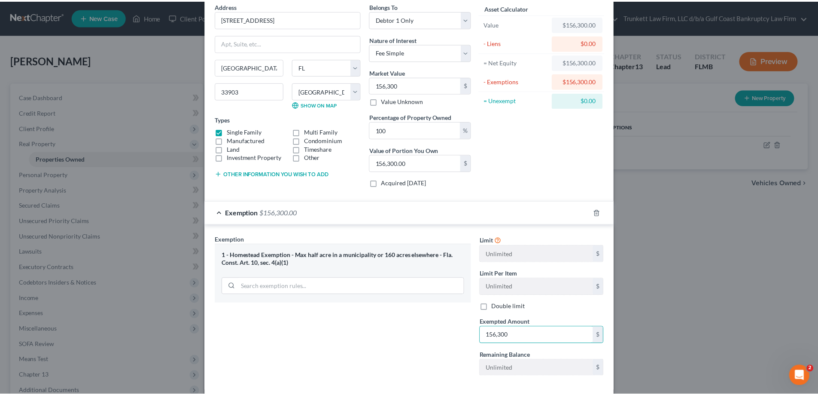
scroll to position [81, 0]
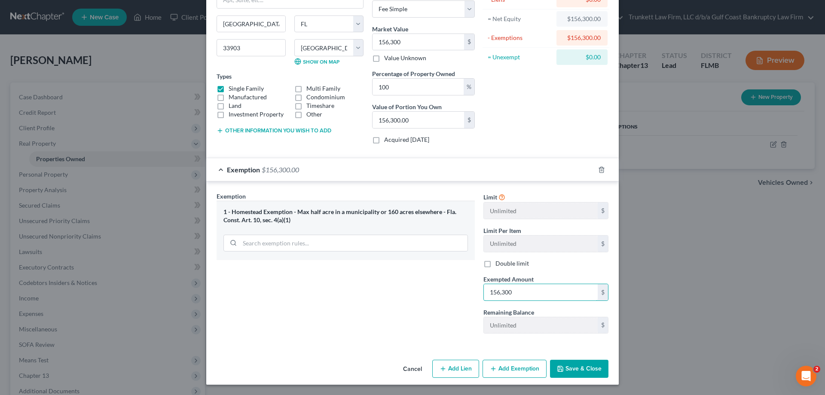
type input "156,300"
click at [585, 362] on button "Save & Close" at bounding box center [579, 368] width 58 height 18
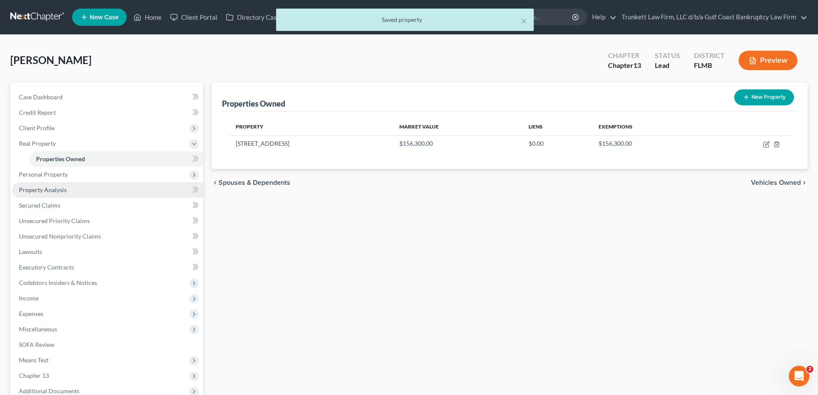
click at [54, 187] on span "Property Analysis" at bounding box center [43, 189] width 48 height 7
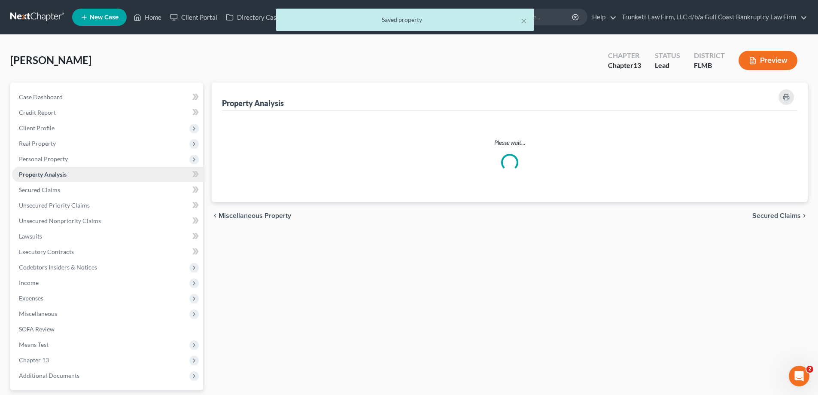
click at [54, 178] on span "Property Analysis" at bounding box center [43, 174] width 48 height 7
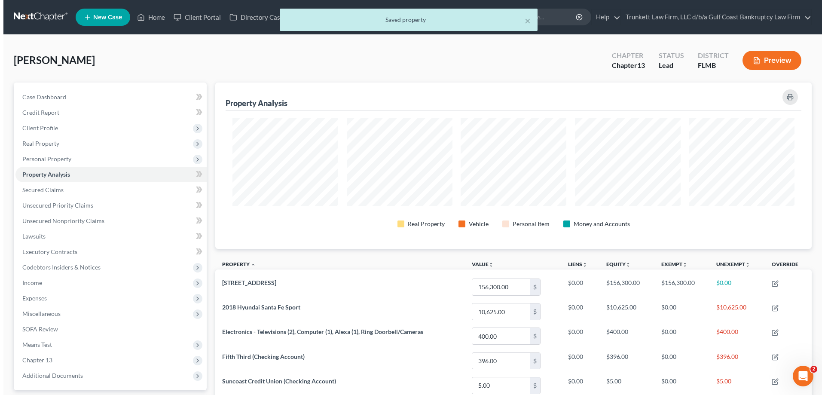
scroll to position [166, 596]
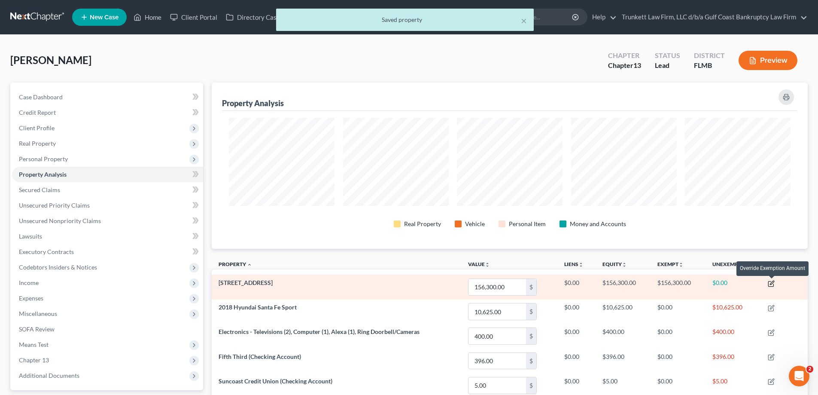
click at [771, 283] on icon "button" at bounding box center [771, 283] width 7 height 7
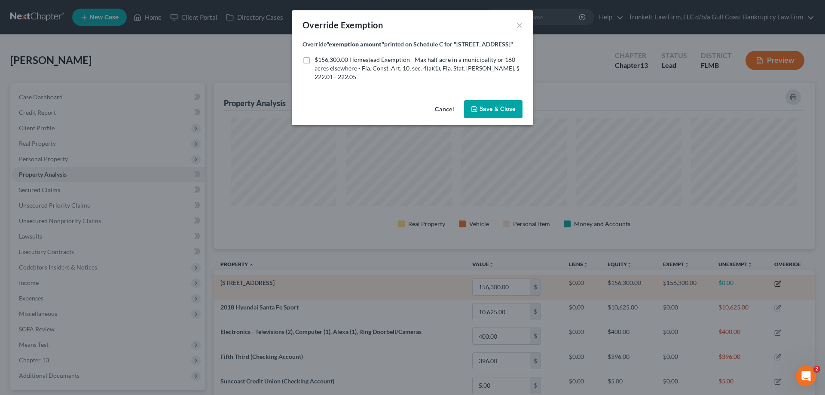
scroll to position [167, 601]
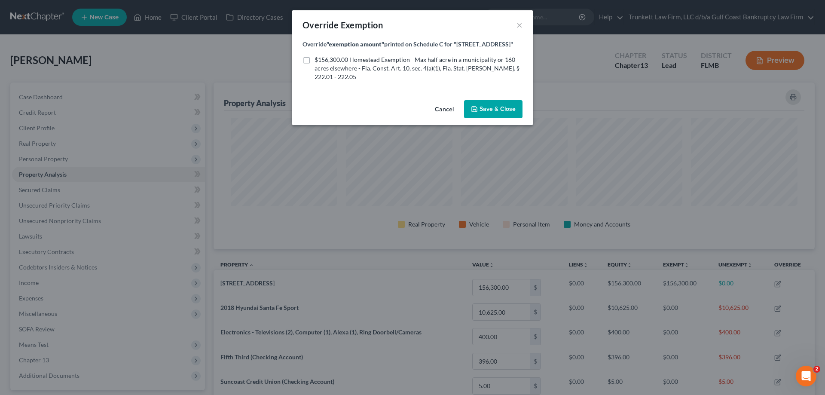
click at [314, 59] on label "$156,300.00 Homestead Exemption - Max half acre in a municipality or 160 acres …" at bounding box center [418, 68] width 208 height 26
click at [318, 59] on input "$156,300.00 Homestead Exemption - Max half acre in a municipality or 160 acres …" at bounding box center [321, 58] width 6 height 6
checkbox input "true"
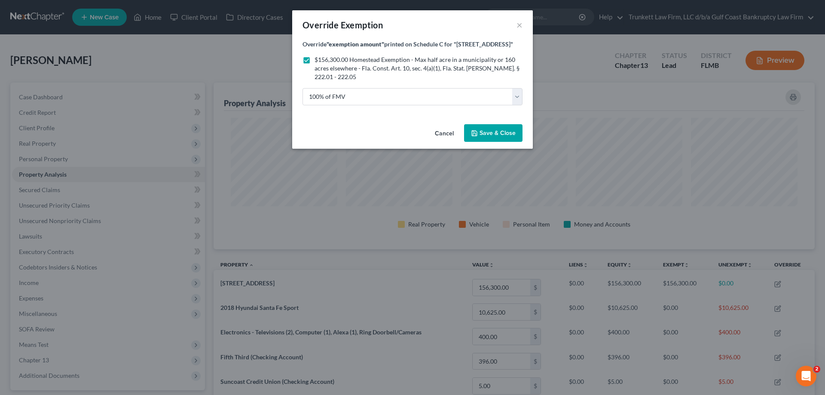
click at [481, 126] on button "Save & Close" at bounding box center [493, 133] width 58 height 18
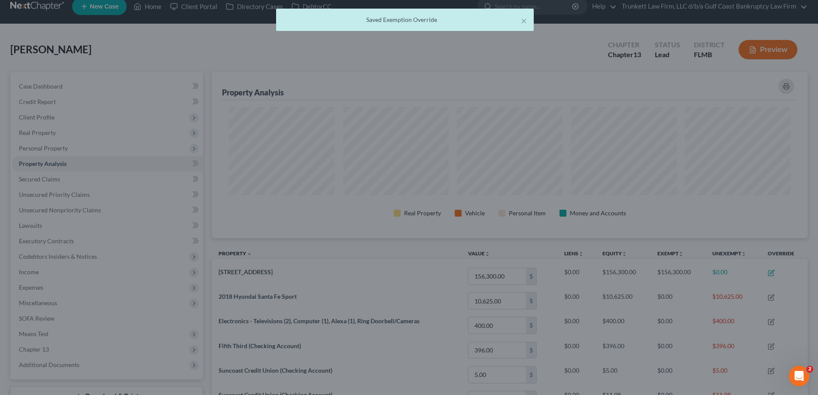
scroll to position [0, 0]
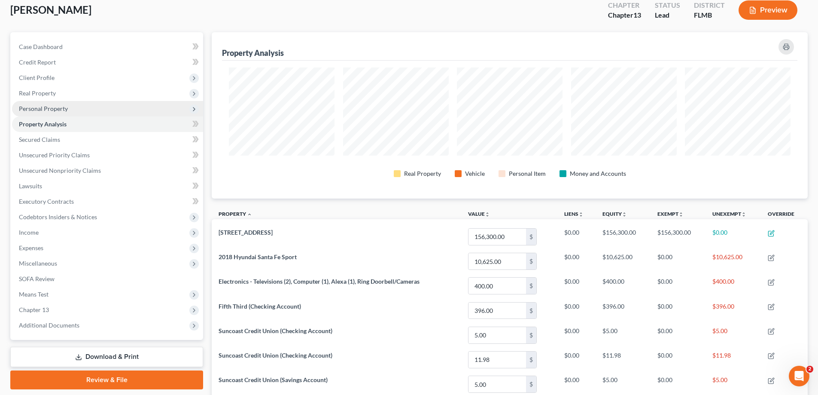
click at [58, 107] on span "Personal Property" at bounding box center [43, 108] width 49 height 7
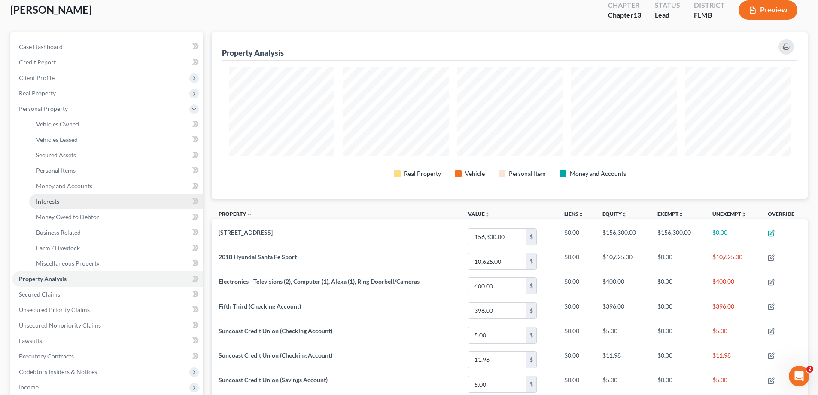
click at [64, 201] on link "Interests" at bounding box center [116, 201] width 174 height 15
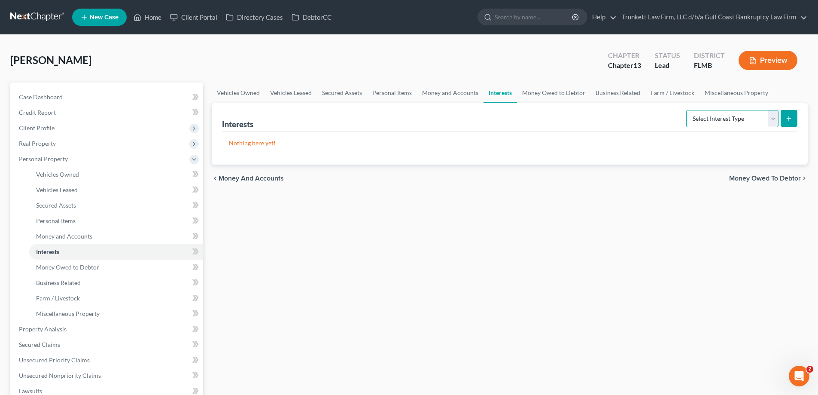
click at [776, 120] on select "Select Interest Type 401K Annuity Bond Education IRA Government Bond Government…" at bounding box center [732, 118] width 92 height 17
select select "pension_plan"
click at [687, 110] on select "Select Interest Type 401K Annuity Bond Education IRA Government Bond Government…" at bounding box center [732, 118] width 92 height 17
click at [798, 118] on div "Interests Select Interest Type 401K Annuity Bond Education IRA Government Bond …" at bounding box center [510, 133] width 596 height 61
click at [791, 119] on icon "submit" at bounding box center [789, 118] width 7 height 7
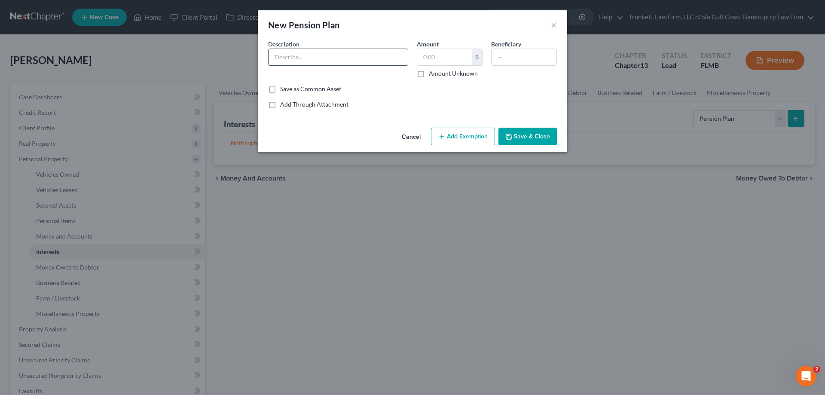
click at [298, 59] on input "text" at bounding box center [337, 57] width 139 height 16
type input "[US_STATE] FRS"
click at [429, 76] on label "Amount Unknown" at bounding box center [453, 73] width 49 height 9
click at [432, 75] on input "Amount Unknown" at bounding box center [435, 72] width 6 height 6
checkbox input "true"
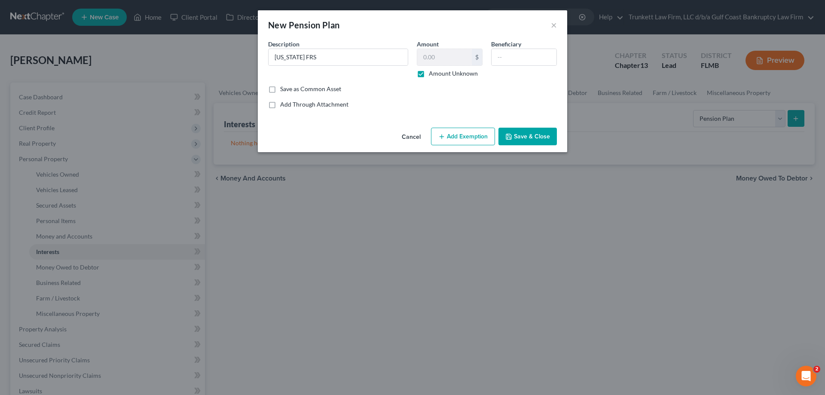
click at [457, 134] on button "Add Exemption" at bounding box center [463, 137] width 64 height 18
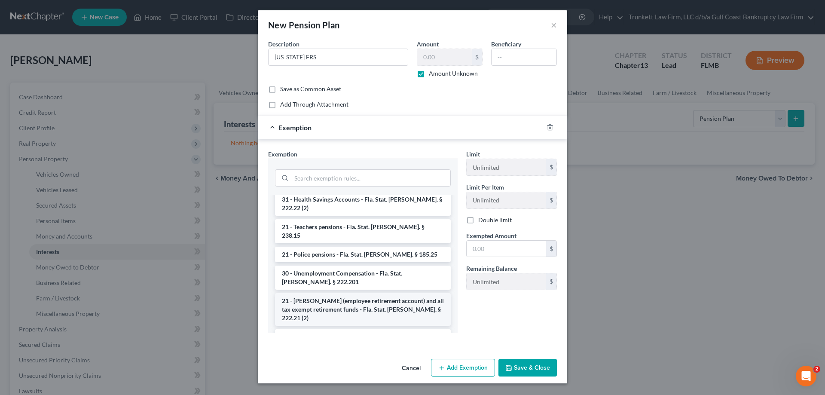
click at [352, 293] on li "21 - [PERSON_NAME] (employee retirement account) and all tax exempt retirement …" at bounding box center [363, 309] width 176 height 33
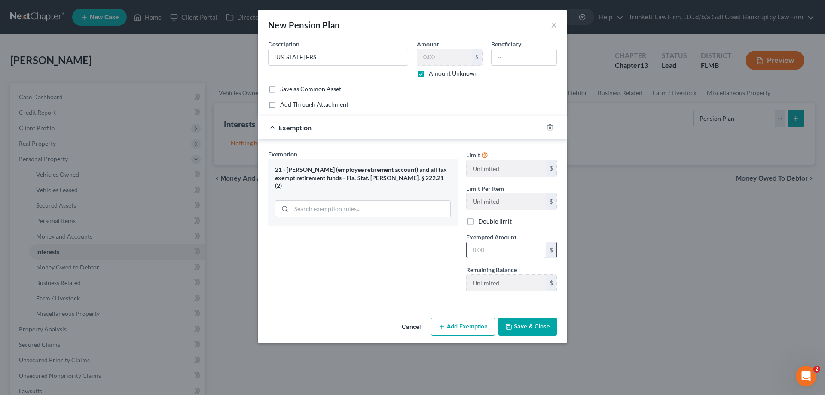
click at [482, 250] on input "text" at bounding box center [505, 250] width 79 height 16
type input "1"
click at [473, 328] on button "Add Exemption" at bounding box center [463, 326] width 64 height 18
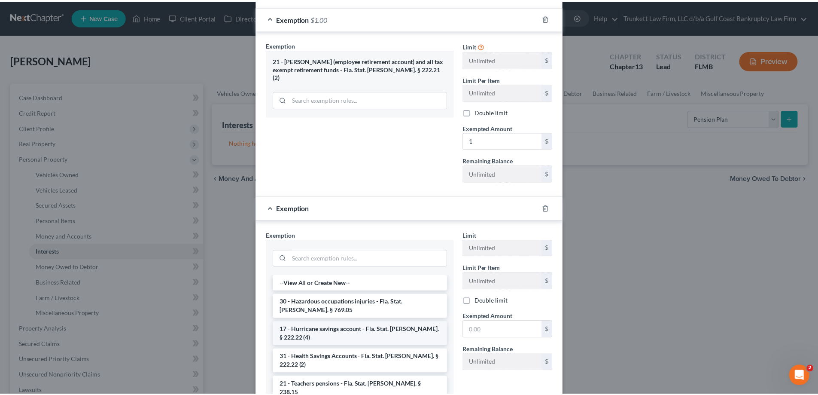
scroll to position [129, 0]
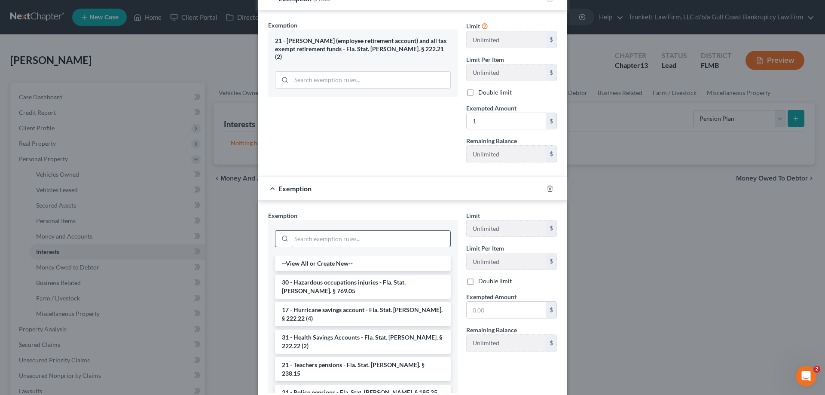
click at [350, 235] on input "search" at bounding box center [370, 239] width 159 height 16
click at [338, 357] on li "21 - Teachers pensions - Fla. Stat. [PERSON_NAME]. § 238.15" at bounding box center [363, 369] width 176 height 24
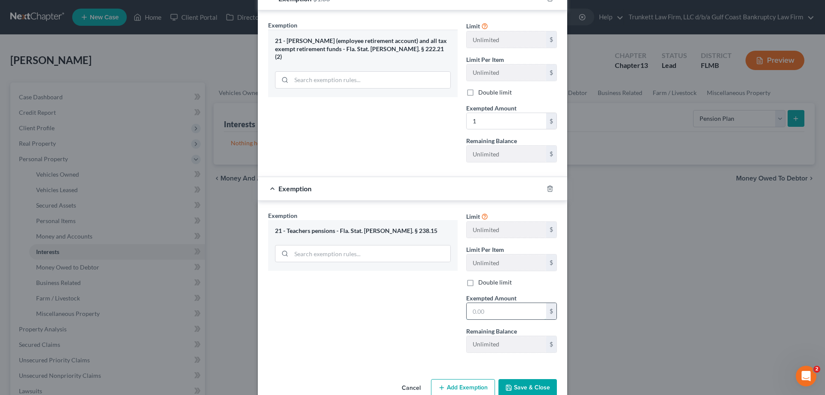
click at [486, 311] on input "text" at bounding box center [505, 311] width 79 height 16
type input "1"
click at [527, 384] on button "Save & Close" at bounding box center [527, 388] width 58 height 18
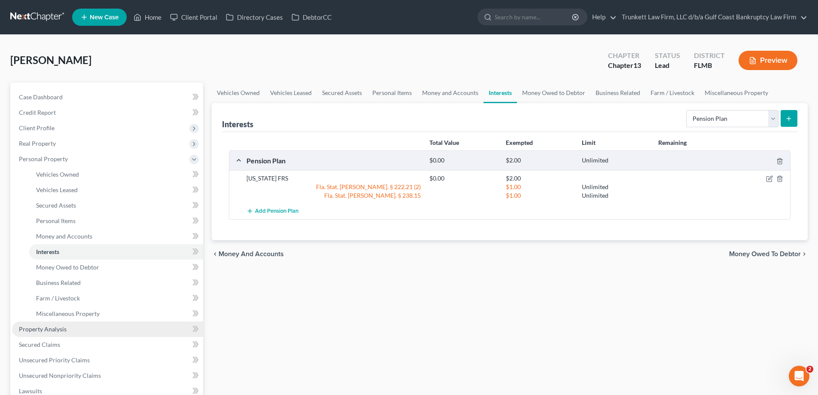
click at [55, 331] on span "Property Analysis" at bounding box center [43, 328] width 48 height 7
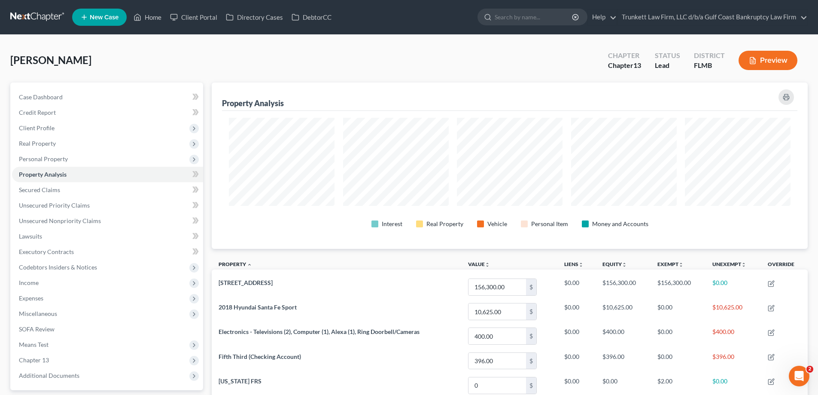
scroll to position [166, 596]
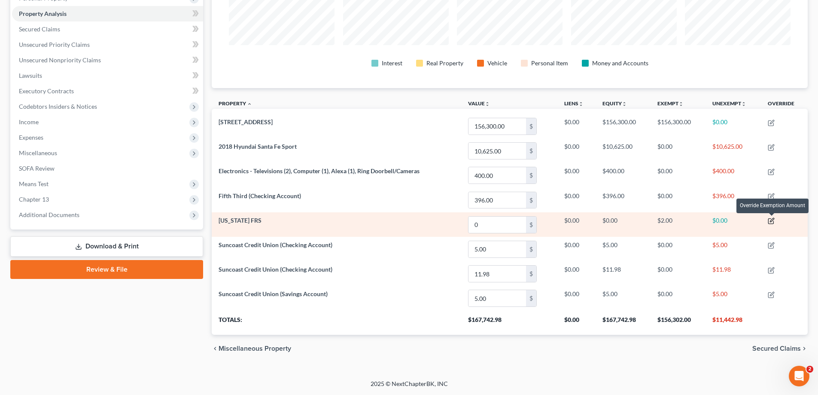
click at [773, 219] on icon "button" at bounding box center [772, 220] width 4 height 4
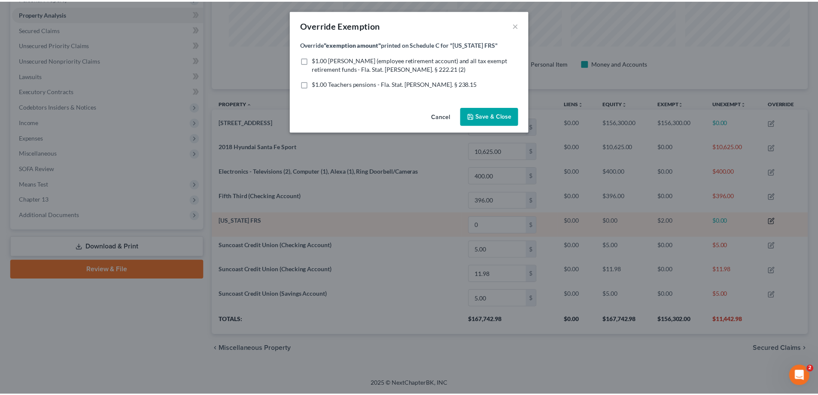
scroll to position [167, 601]
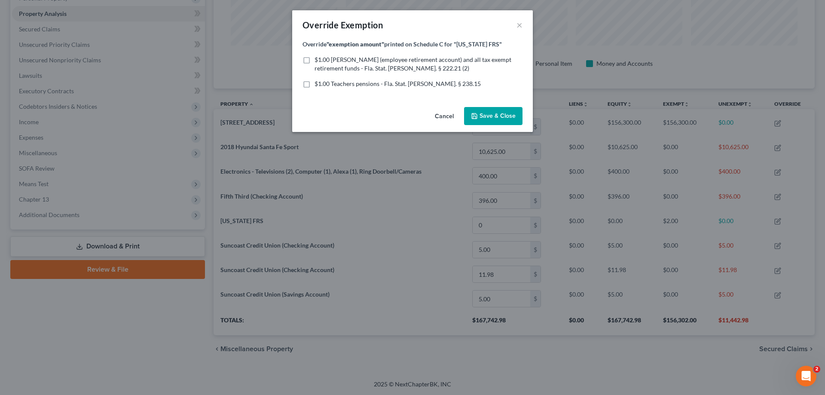
click at [314, 60] on label "$1.00 [PERSON_NAME] (employee retirement account) and all tax exempt retirement…" at bounding box center [418, 63] width 208 height 17
click at [318, 60] on input "$1.00 [PERSON_NAME] (employee retirement account) and all tax exempt retirement…" at bounding box center [321, 58] width 6 height 6
checkbox input "true"
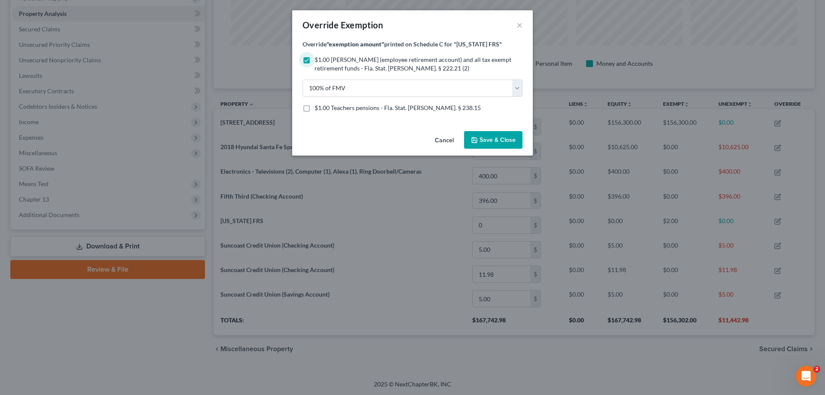
click at [314, 110] on label "$1.00 Teachers pensions - Fla. Stat. [PERSON_NAME]. § 238.15" at bounding box center [397, 108] width 166 height 9
click at [318, 109] on input "$1.00 Teachers pensions - Fla. Stat. [PERSON_NAME]. § 238.15" at bounding box center [321, 107] width 6 height 6
checkbox input "true"
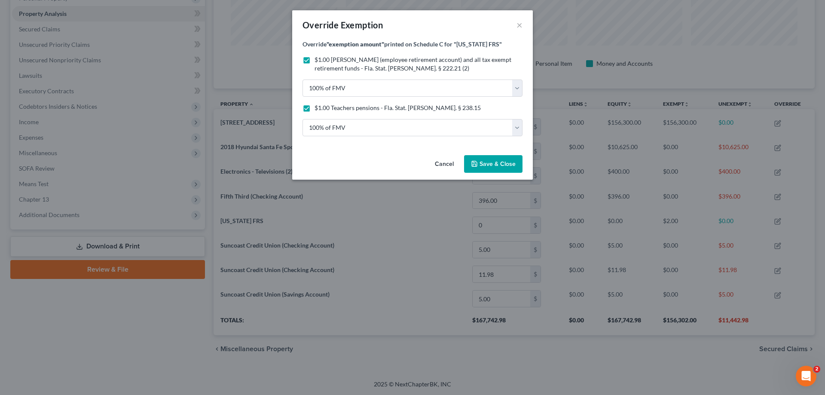
click at [512, 164] on span "Save & Close" at bounding box center [497, 163] width 36 height 7
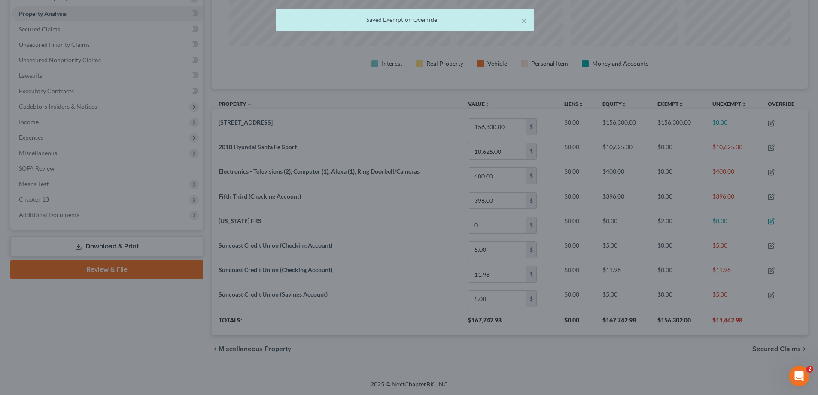
scroll to position [166, 596]
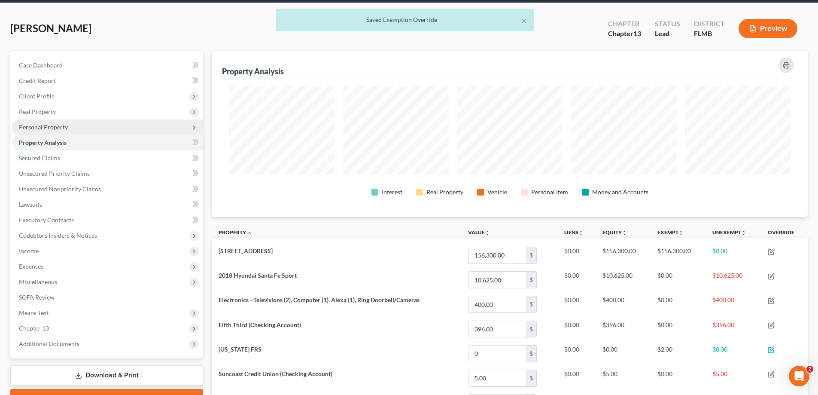
click at [46, 130] on span "Personal Property" at bounding box center [43, 126] width 49 height 7
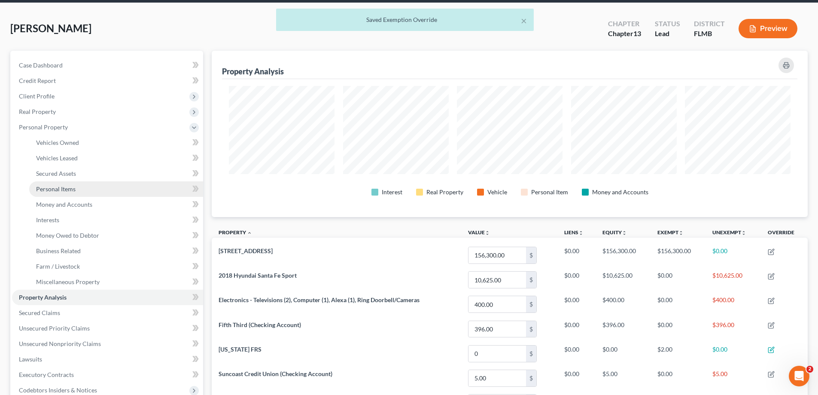
click at [58, 187] on span "Personal Items" at bounding box center [56, 188] width 40 height 7
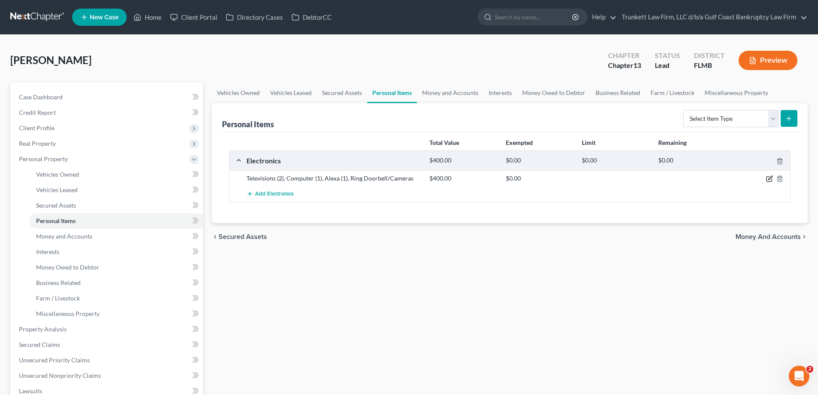
click at [770, 177] on icon "button" at bounding box center [770, 178] width 4 height 4
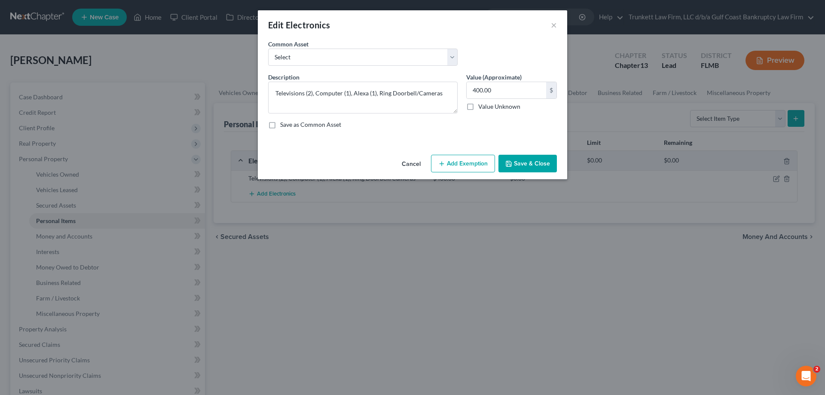
click at [463, 165] on button "Add Exemption" at bounding box center [463, 164] width 64 height 18
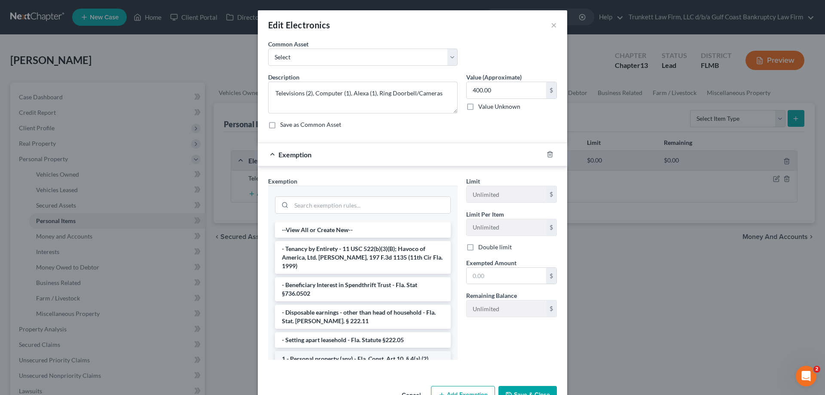
click at [373, 352] on li "1 - Personal property (any) - Fla. Const. Art.10, § 4(a) (2)" at bounding box center [363, 358] width 176 height 15
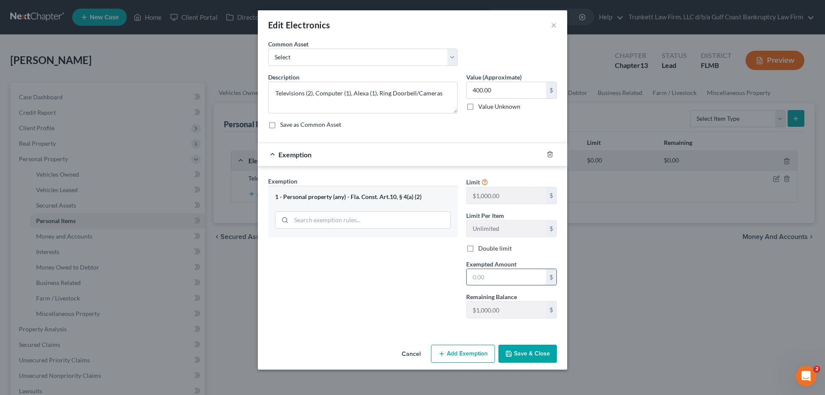
click at [497, 281] on input "text" at bounding box center [505, 277] width 79 height 16
type input "1"
type input "400"
click at [539, 348] on button "Save & Close" at bounding box center [527, 353] width 58 height 18
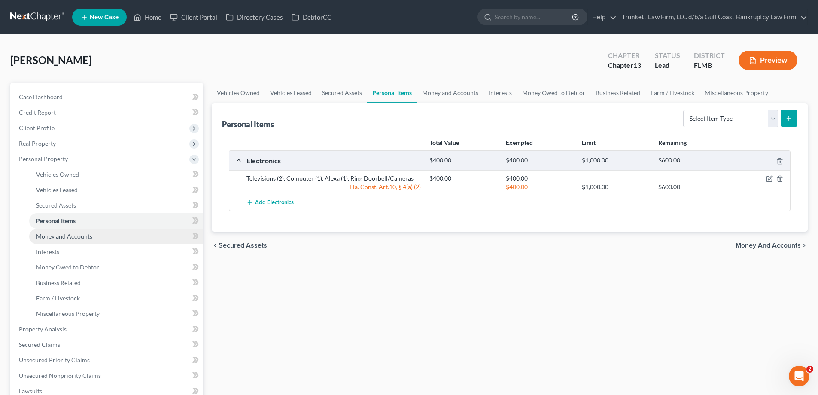
click at [64, 237] on span "Money and Accounts" at bounding box center [64, 235] width 56 height 7
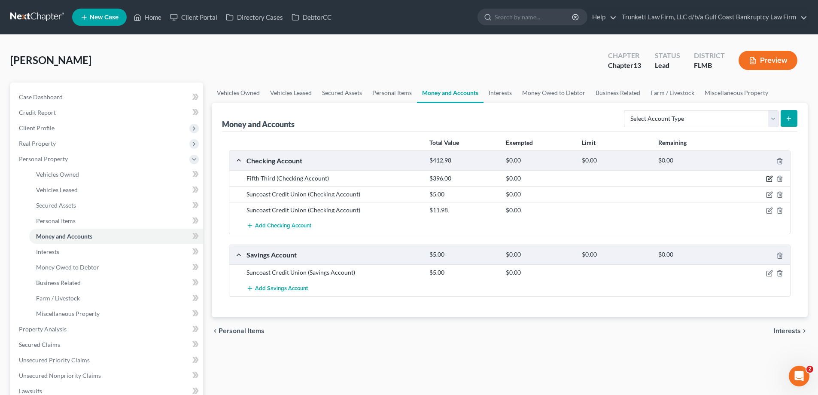
click at [771, 177] on icon "button" at bounding box center [769, 178] width 7 height 7
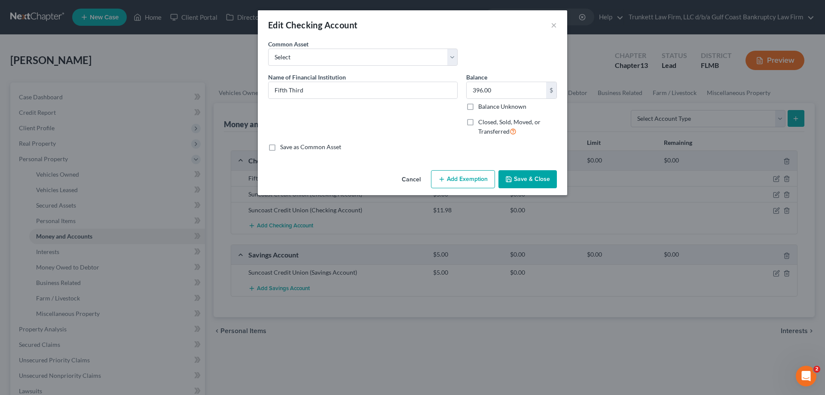
click at [471, 171] on button "Add Exemption" at bounding box center [463, 179] width 64 height 18
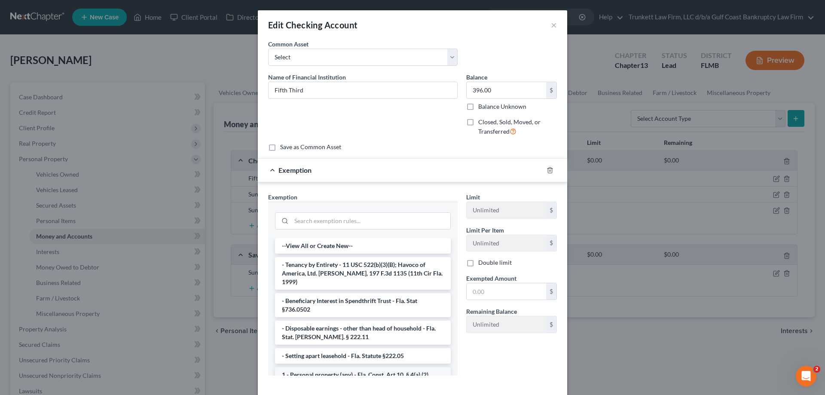
click at [367, 367] on li "1 - Personal property (any) - Fla. Const. Art.10, § 4(a) (2)" at bounding box center [363, 374] width 176 height 15
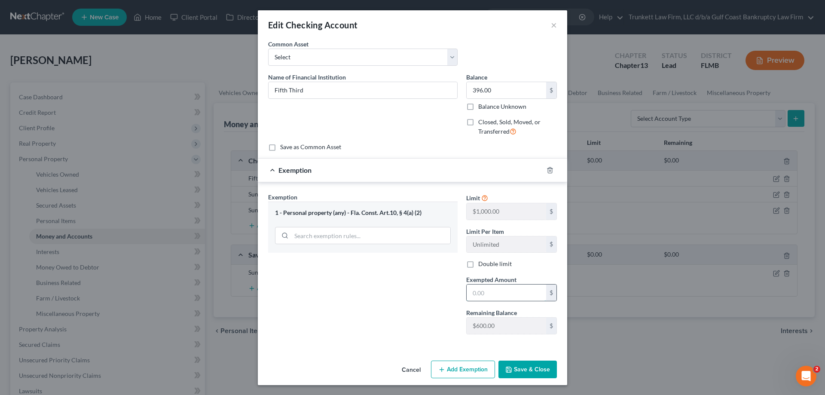
drag, startPoint x: 500, startPoint y: 291, endPoint x: 489, endPoint y: 290, distance: 10.8
click at [500, 291] on input "text" at bounding box center [505, 292] width 79 height 16
type input "396"
click at [521, 360] on button "Save & Close" at bounding box center [527, 369] width 58 height 18
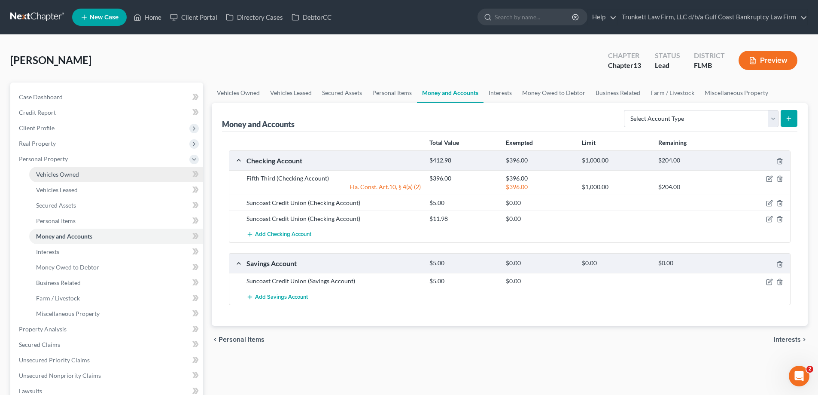
click at [82, 173] on link "Vehicles Owned" at bounding box center [116, 174] width 174 height 15
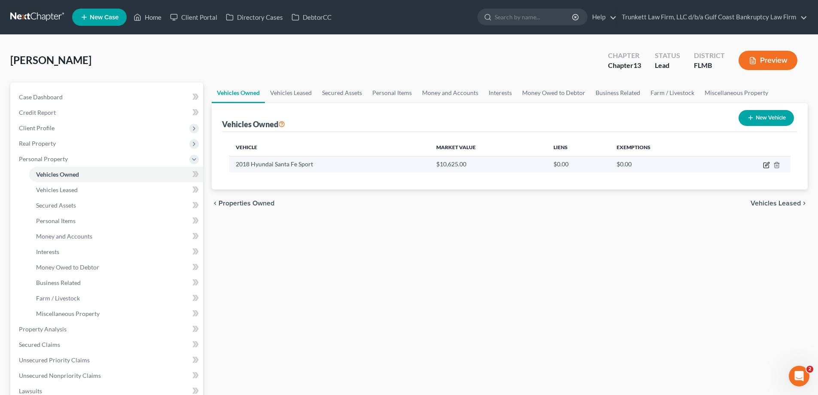
click at [767, 164] on icon "button" at bounding box center [767, 164] width 4 height 4
select select "0"
select select "8"
select select "2"
select select "0"
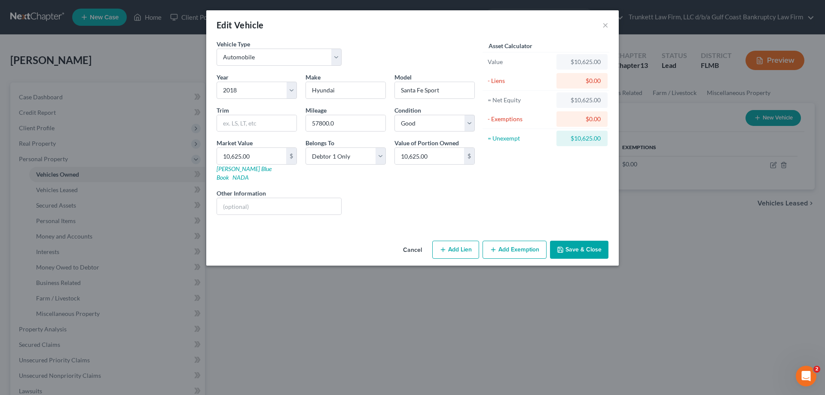
click at [572, 243] on button "Save & Close" at bounding box center [579, 250] width 58 height 18
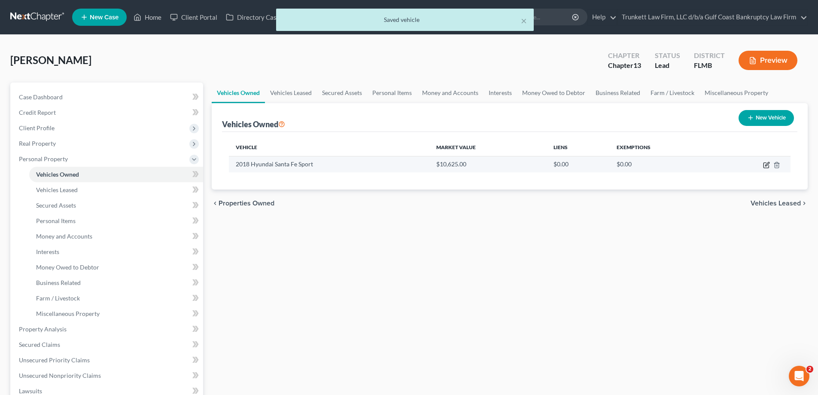
click at [766, 162] on icon "button" at bounding box center [766, 164] width 7 height 7
select select "0"
select select "8"
select select "2"
select select "0"
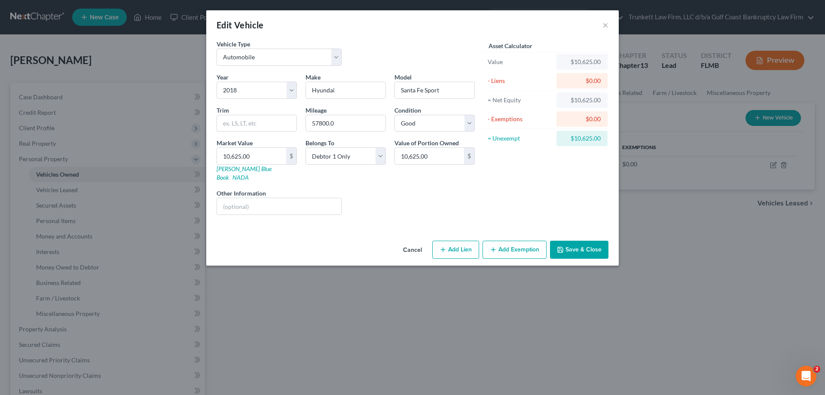
click at [454, 241] on button "Add Lien" at bounding box center [455, 250] width 47 height 18
select select "0"
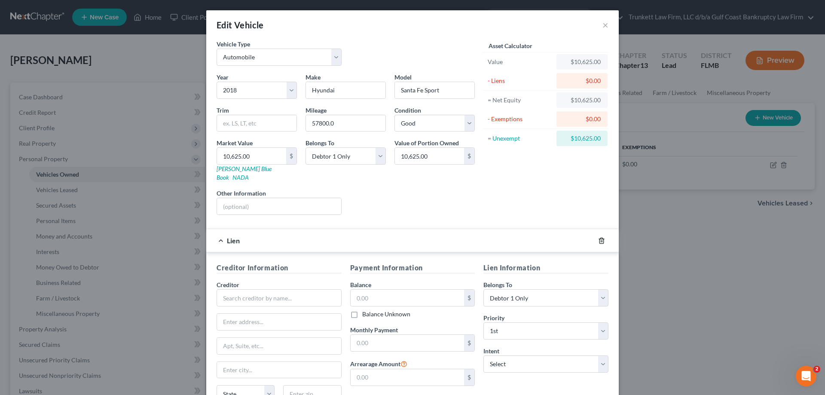
click at [600, 237] on icon "button" at bounding box center [601, 240] width 7 height 7
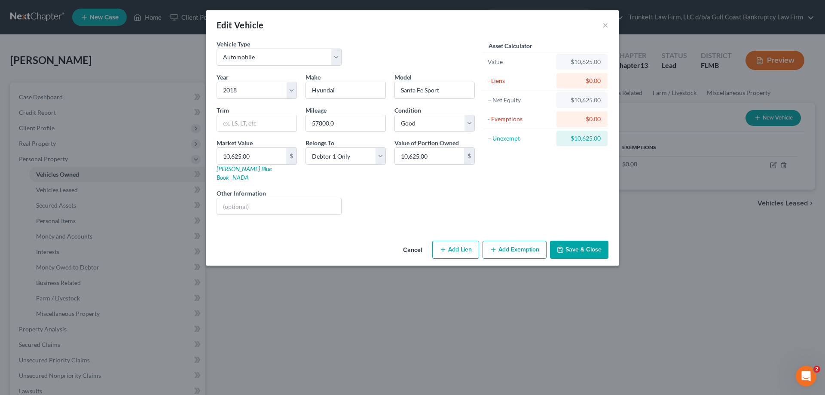
click at [529, 243] on button "Add Exemption" at bounding box center [514, 250] width 64 height 18
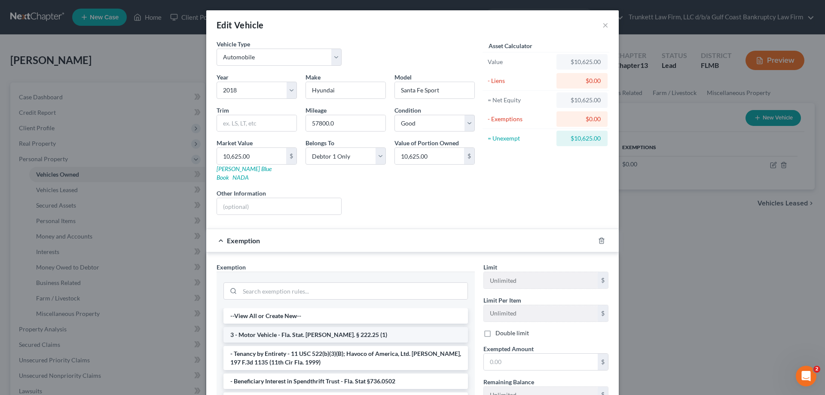
click at [325, 327] on li "3 - Motor Vehicle - Fla. Stat. [PERSON_NAME]. § 222.25 (1)" at bounding box center [345, 334] width 244 height 15
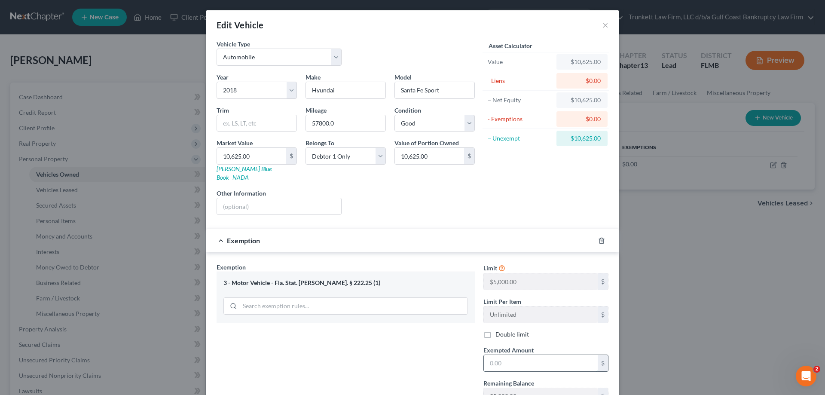
click at [504, 355] on input "text" at bounding box center [541, 363] width 114 height 16
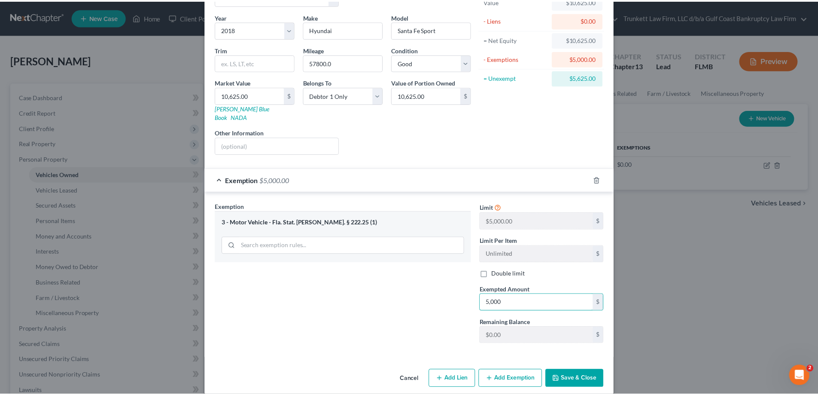
scroll to position [62, 0]
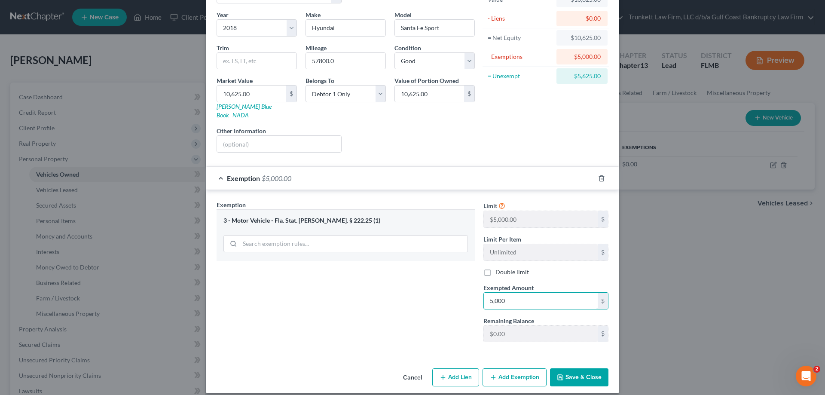
type input "5,000"
click at [592, 368] on button "Save & Close" at bounding box center [579, 377] width 58 height 18
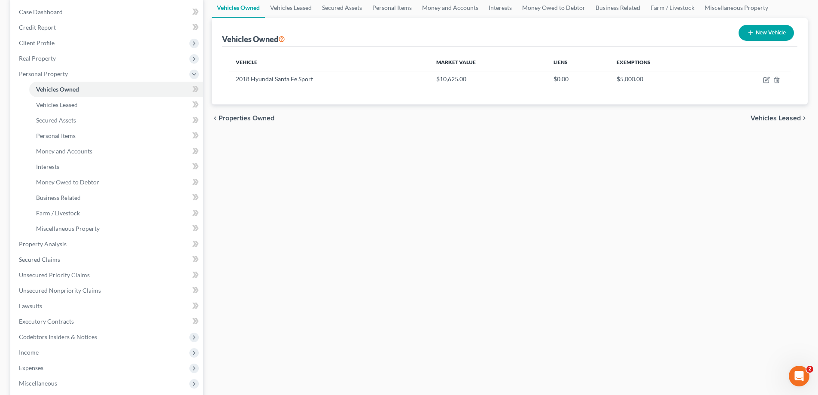
scroll to position [86, 0]
click at [76, 286] on span "Unsecured Nonpriority Claims" at bounding box center [60, 289] width 82 height 7
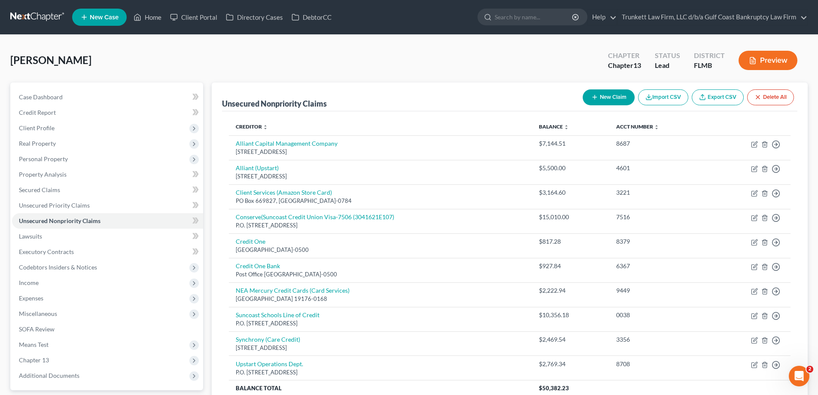
click at [611, 98] on button "New Claim" at bounding box center [609, 97] width 52 height 16
select select "0"
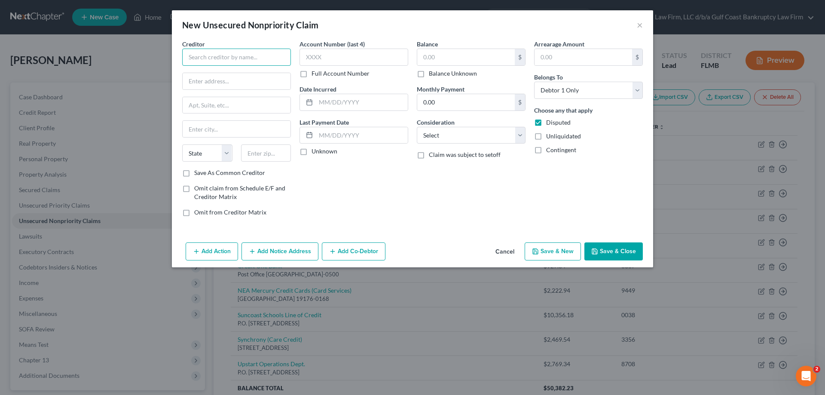
click at [216, 53] on input "text" at bounding box center [236, 57] width 109 height 17
type input "U"
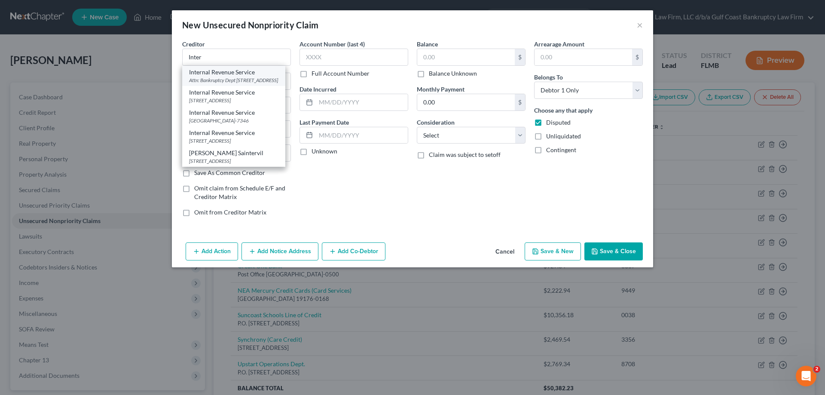
click at [225, 74] on div "Internal Revenue Service" at bounding box center [233, 72] width 89 height 9
type input "Internal Revenue Service"
type input "Attn: Bankruptcy Dept"
type input "PO Box 7346"
type input "[GEOGRAPHIC_DATA]"
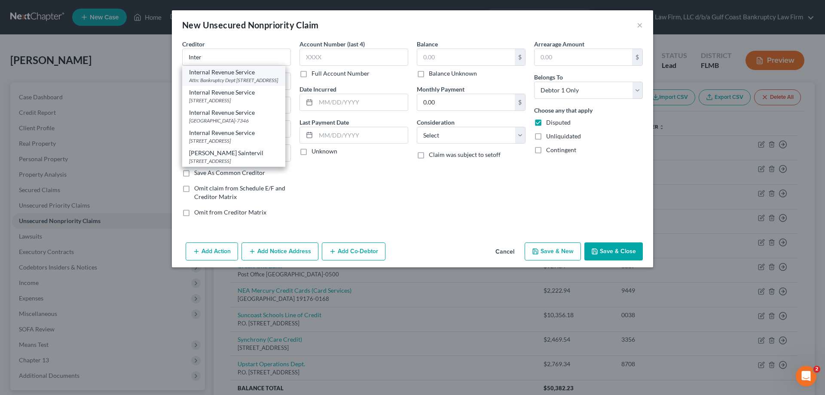
select select "39"
type input "19101"
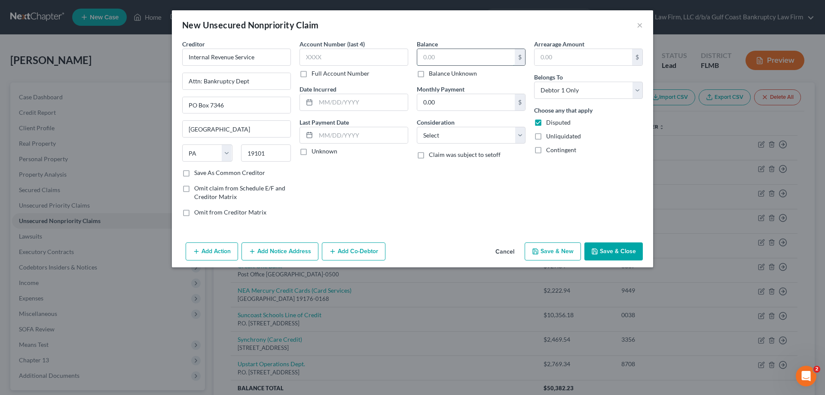
click at [447, 55] on input "text" at bounding box center [465, 57] width 97 height 16
type input "4,538.96"
click at [445, 135] on select "Select Cable / Satellite Services Collection Agency Credit Card Debt Debt Couns…" at bounding box center [471, 135] width 109 height 17
select select "7"
click at [417, 127] on select "Select Cable / Satellite Services Collection Agency Credit Card Debt Debt Couns…" at bounding box center [471, 135] width 109 height 17
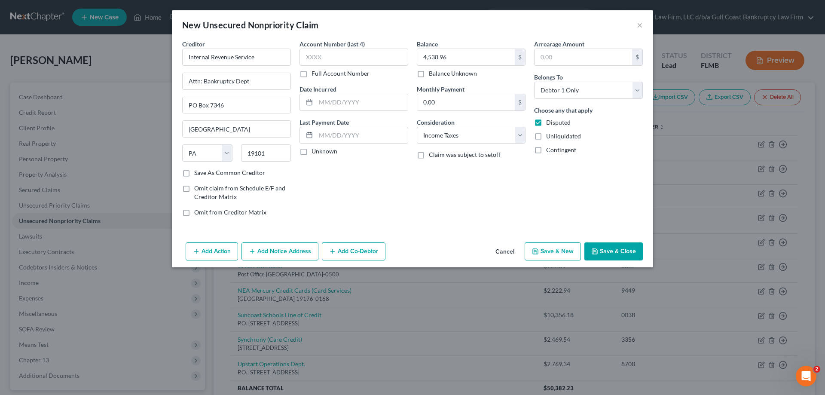
click at [627, 255] on button "Save & Close" at bounding box center [613, 251] width 58 height 18
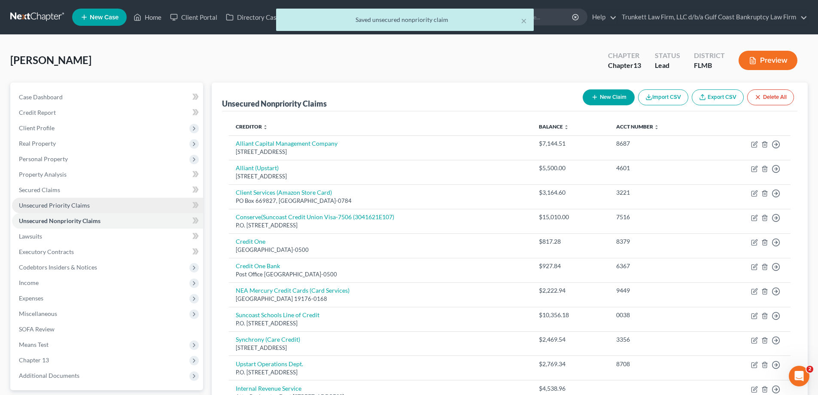
click at [59, 202] on span "Unsecured Priority Claims" at bounding box center [54, 204] width 71 height 7
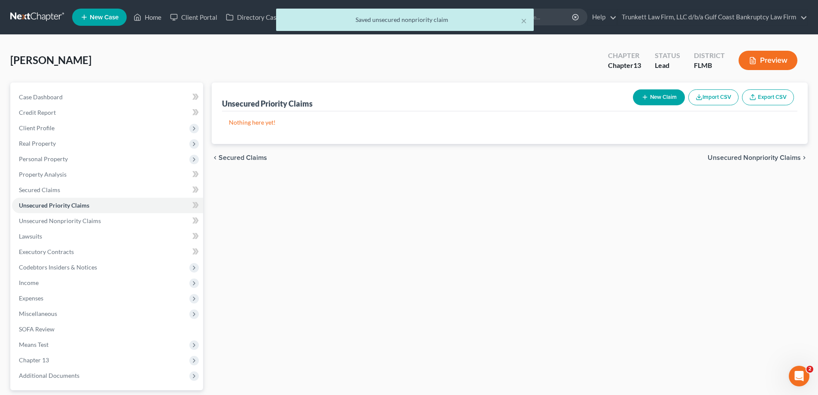
click at [664, 93] on button "New Claim" at bounding box center [659, 97] width 52 height 16
select select "0"
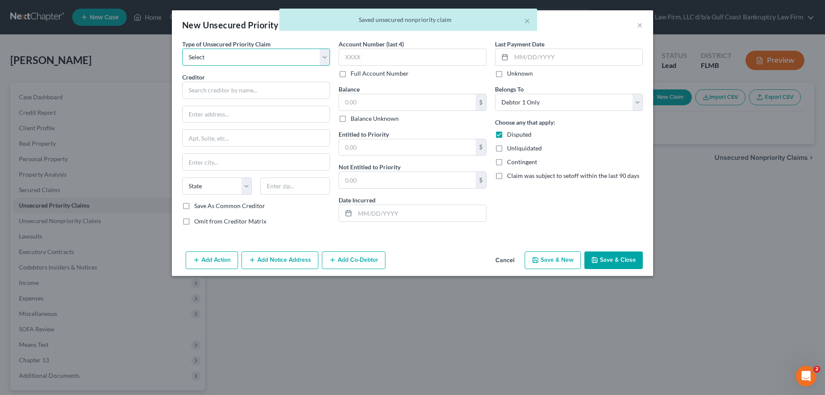
click at [232, 56] on select "Select Taxes & Other Government Units Domestic Support Obligations Extensions o…" at bounding box center [256, 57] width 148 height 17
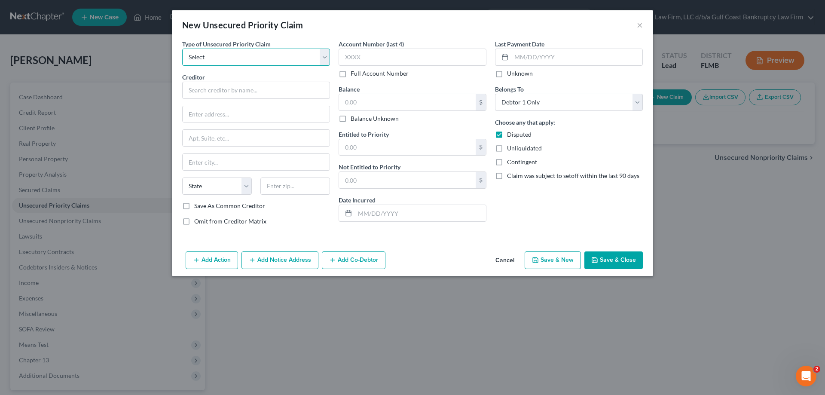
select select "0"
click at [182, 49] on select "Select Taxes & Other Government Units Domestic Support Obligations Extensions o…" at bounding box center [256, 57] width 148 height 17
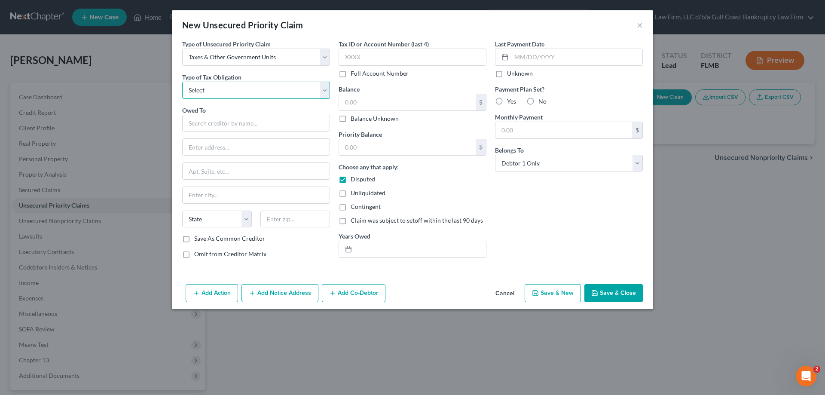
click at [212, 90] on select "Select Federal City State Franchise Tax Board Other" at bounding box center [256, 90] width 148 height 17
select select "0"
click at [182, 82] on select "Select Federal City State Franchise Tax Board Other" at bounding box center [256, 90] width 148 height 17
click at [204, 118] on input "text" at bounding box center [256, 123] width 148 height 17
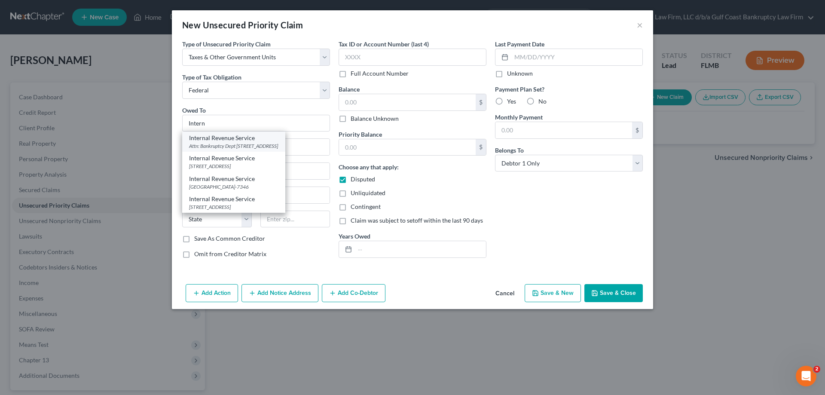
click at [238, 144] on div "Attn: Bankruptcy Dept [STREET_ADDRESS]" at bounding box center [233, 145] width 89 height 7
type input "Internal Revenue Service"
type input "Attn: Bankruptcy Dept"
type input "PO Box 7346"
type input "[GEOGRAPHIC_DATA]"
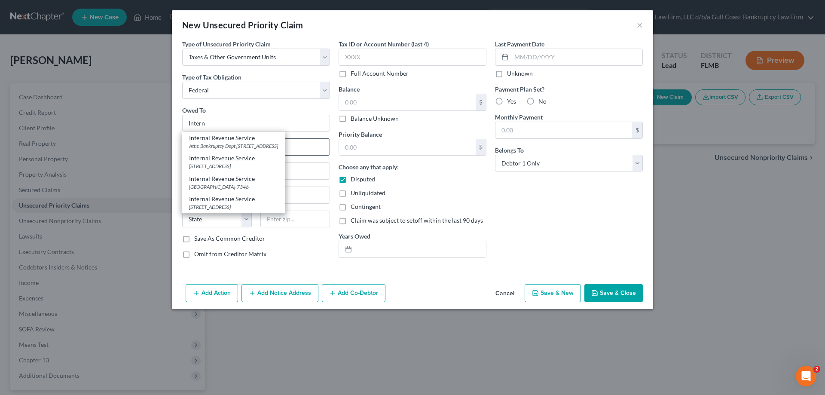
select select "39"
type input "19101"
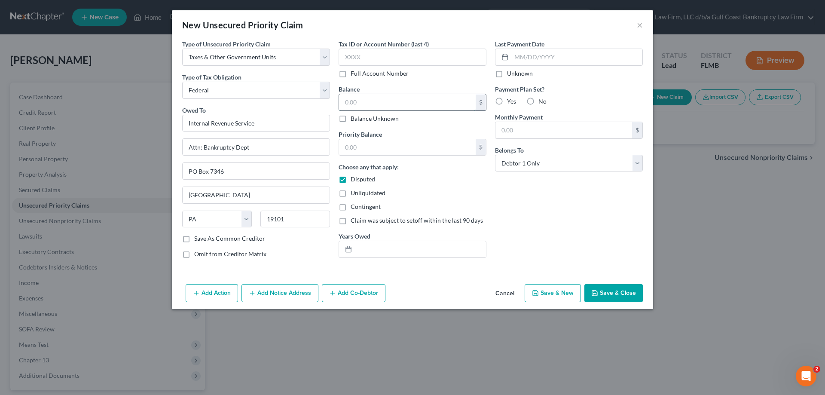
click at [375, 98] on input "text" at bounding box center [407, 102] width 137 height 16
type input "1,133.22"
click at [372, 142] on input "text" at bounding box center [407, 147] width 137 height 16
type input "1,133.22"
click at [367, 254] on input "text" at bounding box center [420, 249] width 131 height 16
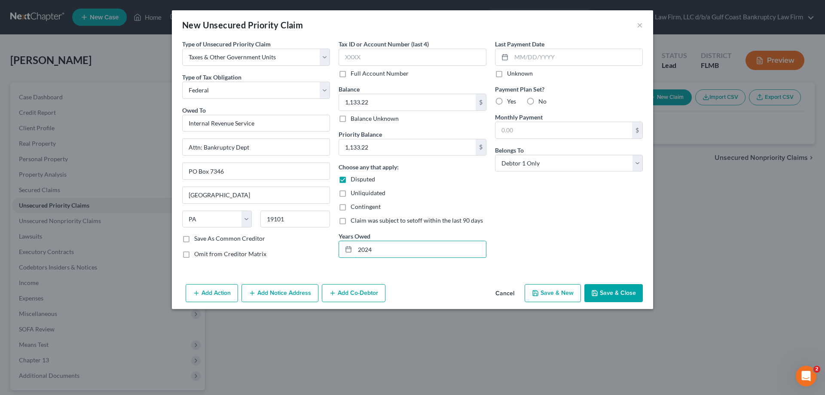
type input "2024"
click at [631, 289] on button "Save & Close" at bounding box center [613, 293] width 58 height 18
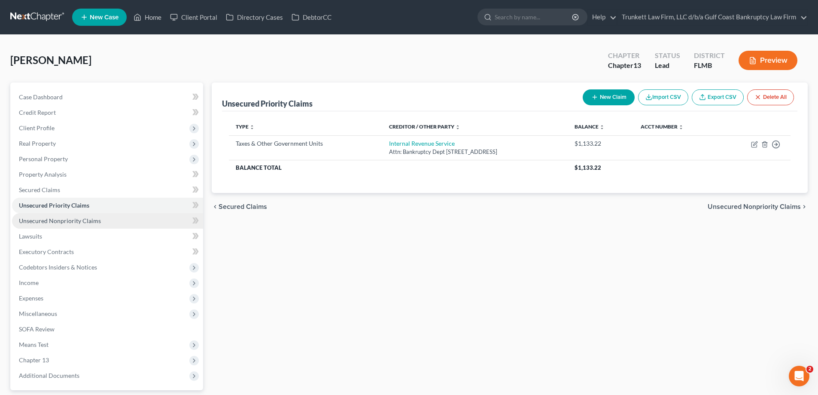
click at [71, 219] on span "Unsecured Nonpriority Claims" at bounding box center [60, 220] width 82 height 7
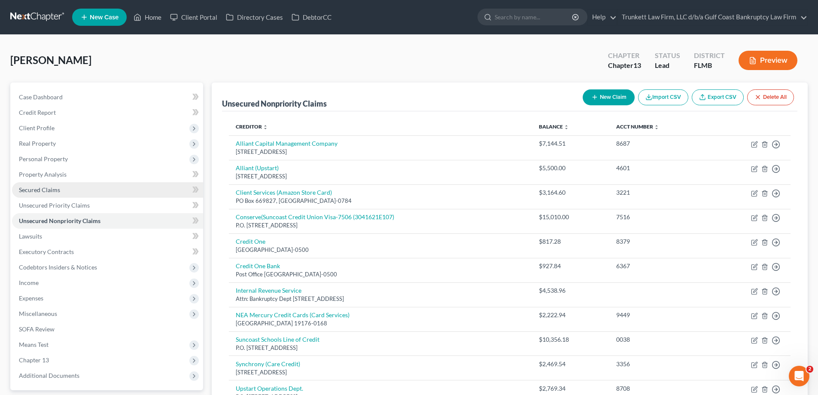
click at [43, 189] on span "Secured Claims" at bounding box center [39, 189] width 41 height 7
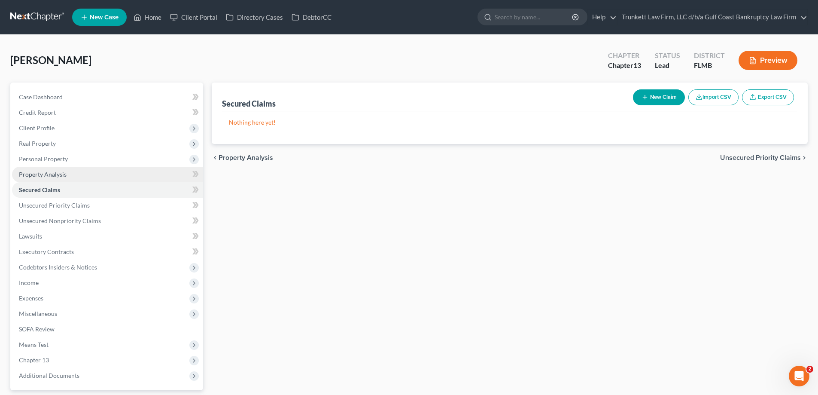
click at [48, 172] on span "Property Analysis" at bounding box center [43, 174] width 48 height 7
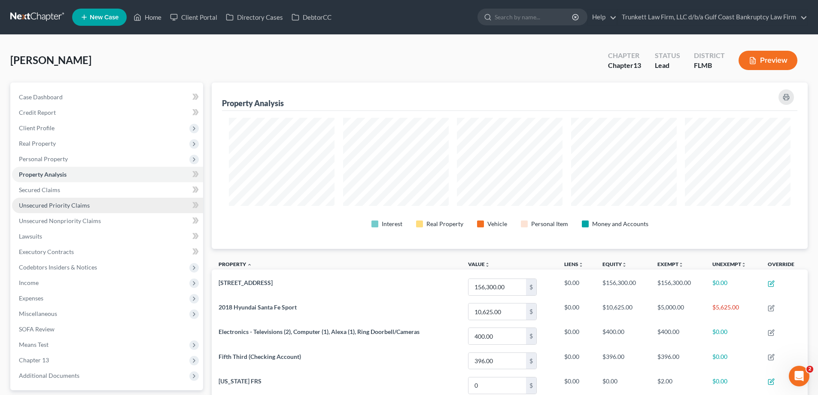
scroll to position [166, 596]
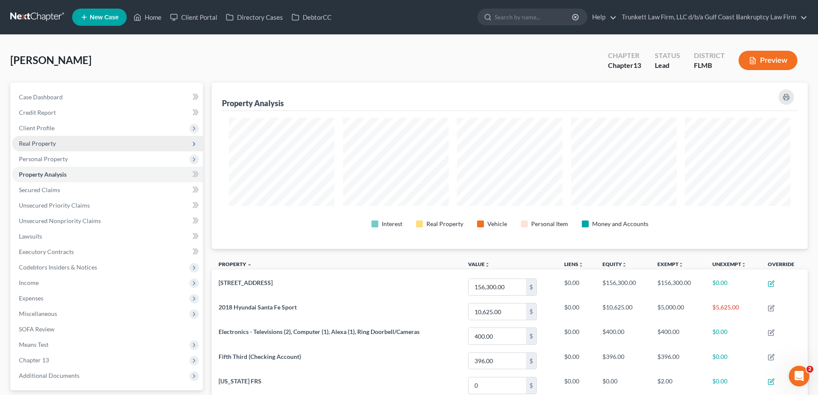
click at [52, 140] on span "Real Property" at bounding box center [37, 143] width 37 height 7
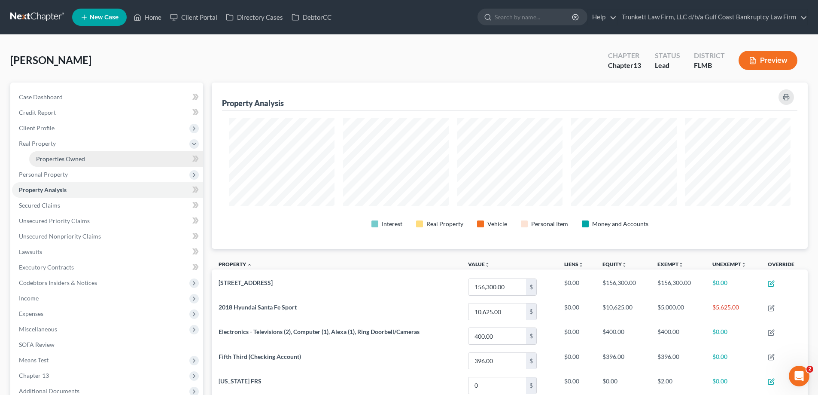
click at [73, 157] on span "Properties Owned" at bounding box center [60, 158] width 49 height 7
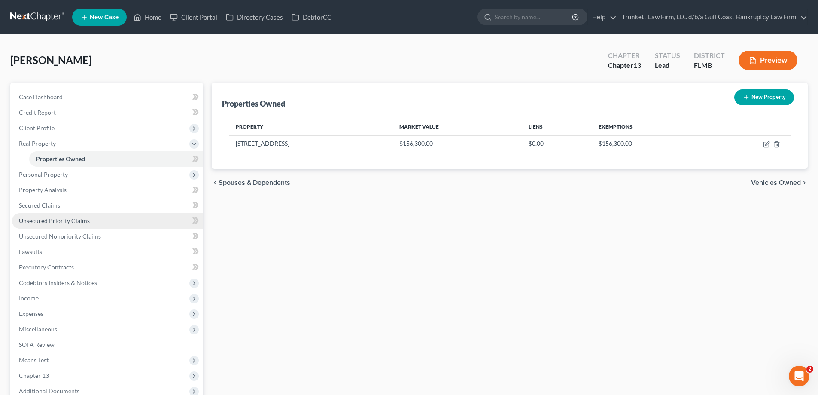
click at [41, 220] on span "Unsecured Priority Claims" at bounding box center [54, 220] width 71 height 7
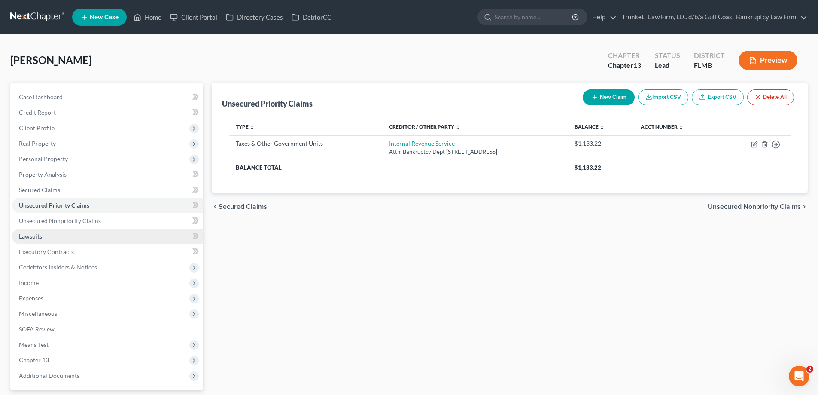
click at [37, 234] on span "Lawsuits" at bounding box center [30, 235] width 23 height 7
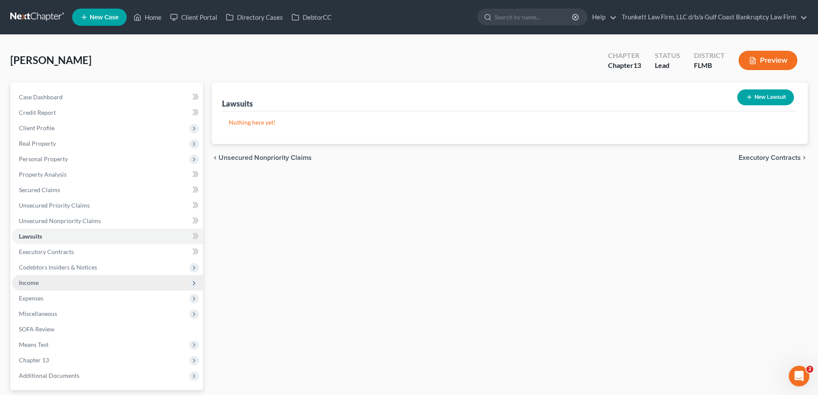
click at [31, 281] on span "Income" at bounding box center [29, 282] width 20 height 7
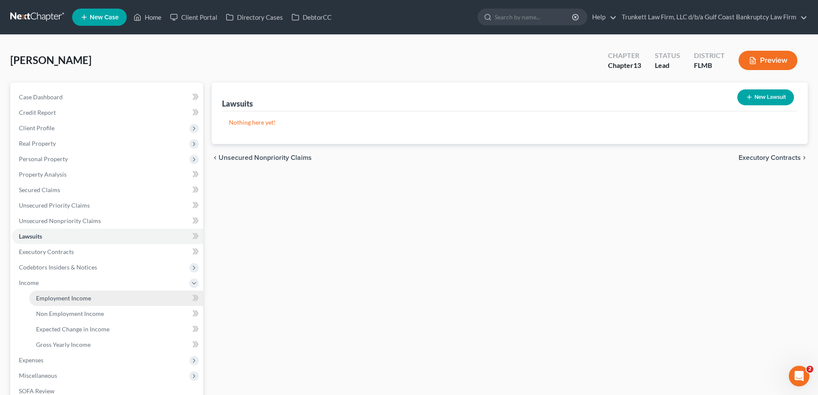
click at [59, 300] on span "Employment Income" at bounding box center [63, 297] width 55 height 7
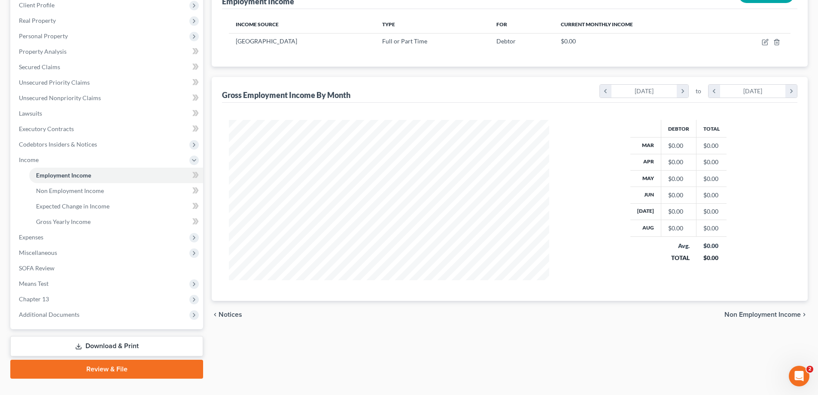
scroll to position [139, 0]
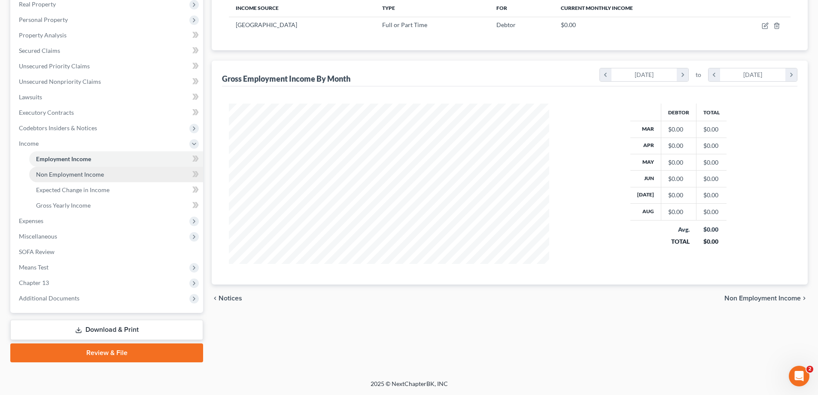
click at [81, 177] on link "Non Employment Income" at bounding box center [116, 174] width 174 height 15
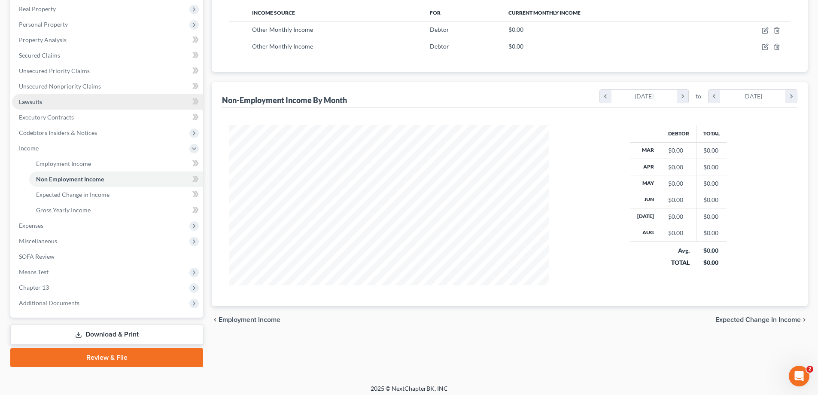
scroll to position [139, 0]
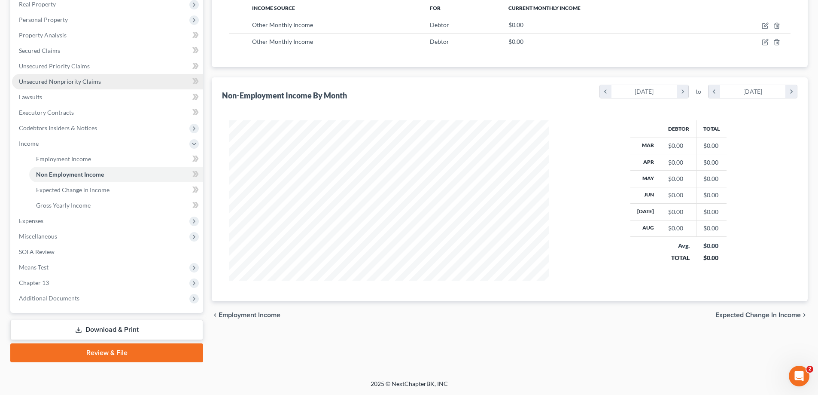
click at [54, 82] on span "Unsecured Nonpriority Claims" at bounding box center [60, 81] width 82 height 7
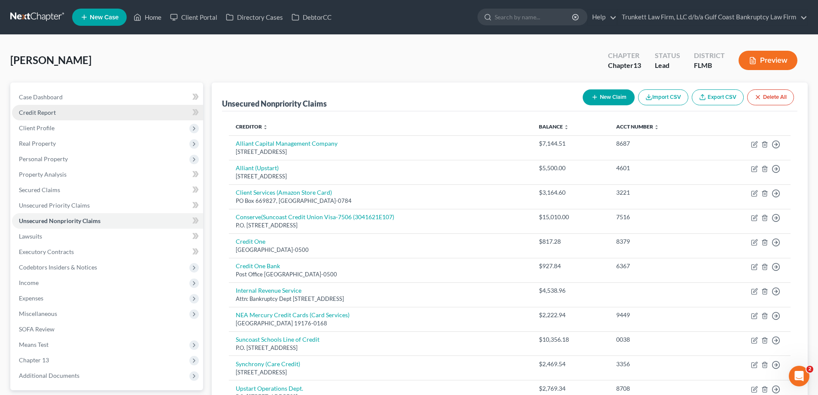
click at [49, 111] on span "Credit Report" at bounding box center [37, 112] width 37 height 7
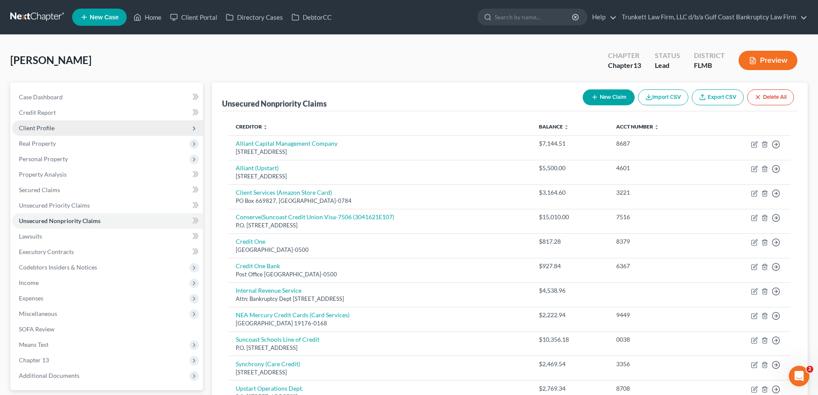
click at [56, 127] on span "Client Profile" at bounding box center [107, 127] width 191 height 15
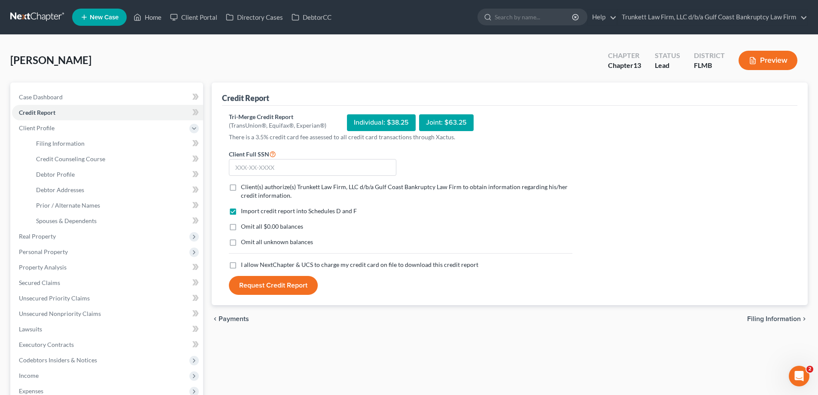
click at [241, 189] on label "Client(s) authorize(s) Trunkett Law Firm, LLC d/b/a Gulf Coast Bankruptcy Law F…" at bounding box center [407, 191] width 332 height 17
click at [244, 188] on input "Client(s) authorize(s) Trunkett Law Firm, LLC d/b/a Gulf Coast Bankruptcy Law F…" at bounding box center [247, 186] width 6 height 6
checkbox input "true"
click at [53, 250] on span "Personal Property" at bounding box center [43, 251] width 49 height 7
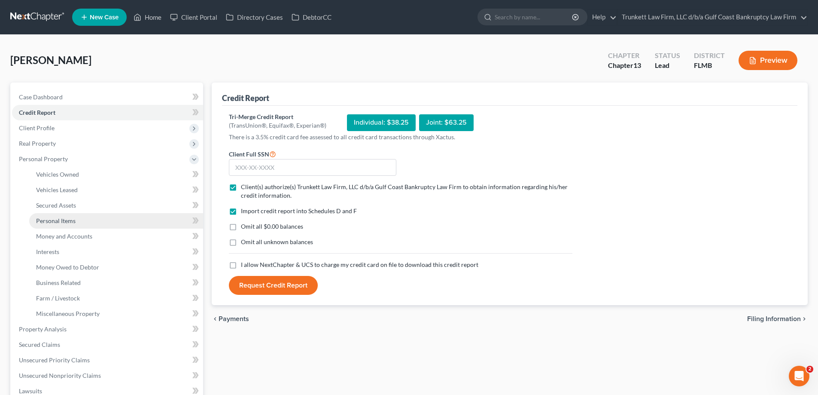
click at [70, 221] on span "Personal Items" at bounding box center [56, 220] width 40 height 7
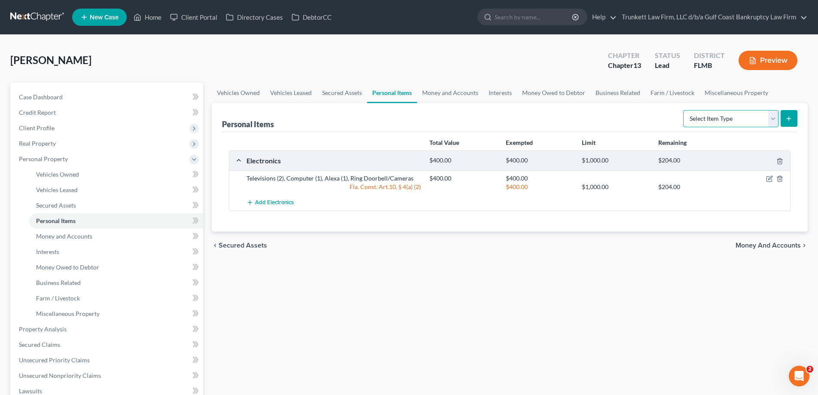
click at [778, 118] on select "Select Item Type Clothing Collectibles Of Value Electronics Firearms Household …" at bounding box center [730, 118] width 95 height 17
select select "household_goods"
click at [684, 110] on select "Select Item Type Clothing Collectibles Of Value Electronics Firearms Household …" at bounding box center [730, 118] width 95 height 17
click at [786, 119] on icon "submit" at bounding box center [789, 118] width 7 height 7
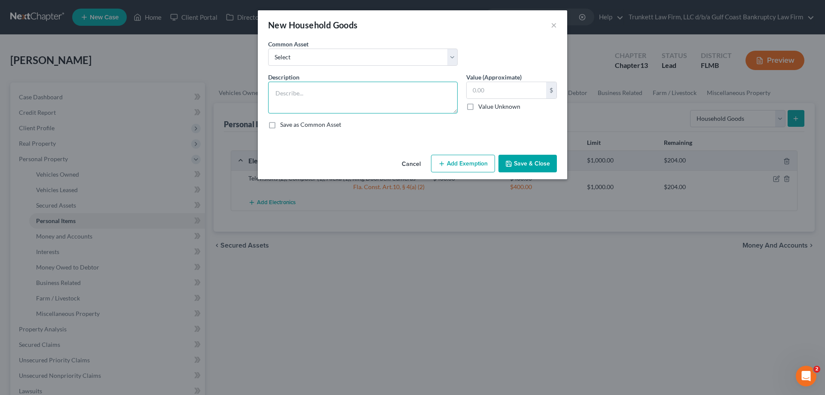
click at [329, 82] on textarea at bounding box center [362, 98] width 189 height 32
click at [367, 111] on textarea "Window Treatemnts $50, Tools $50, 2 Power toos $50, Washing Machine $100, Dryer…" at bounding box center [362, 98] width 189 height 32
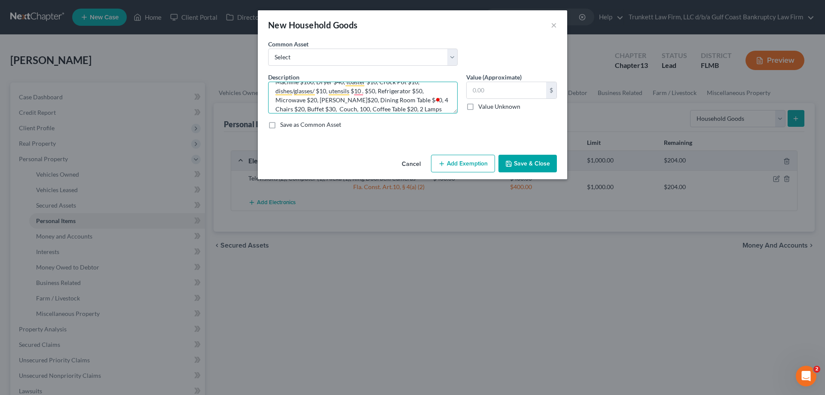
scroll to position [13, 0]
click at [387, 91] on textarea "Window Treatemnts $50, Tools $50, 2 Power toos $50, Washing Machine $100, Dryer…" at bounding box center [362, 98] width 189 height 32
click at [382, 99] on textarea "Window Treatemnts $50, Tools $50, 2 Power toos $50, Washing Machine $100, Dryer…" at bounding box center [362, 98] width 189 height 32
click at [313, 90] on textarea "Window Treatemnts $50, Tools $50, 2 Power toos $50, Washing Machine $100, Dryer…" at bounding box center [362, 98] width 189 height 32
click at [399, 91] on textarea "Window Treatments $50, Tools $50, 2 Power toos $50, Washing Machine $100, Dryer…" at bounding box center [362, 98] width 189 height 32
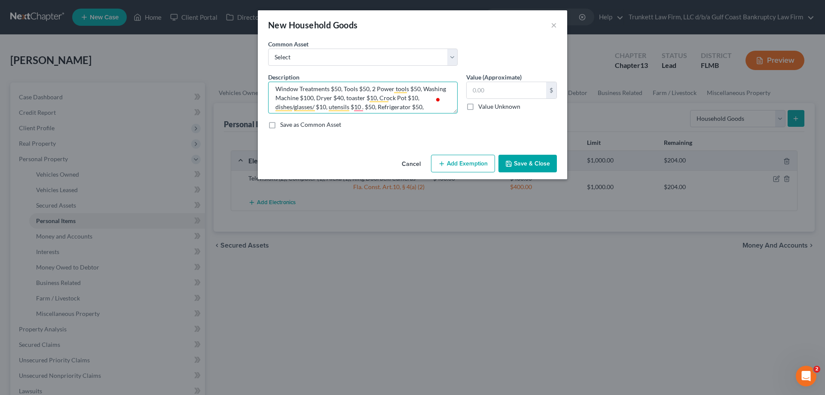
type textarea "Window Treatments $50, Tools $50, 2 Power tools $50, Washing Machine $100, Drye…"
click at [482, 80] on label "Value (Approximate)" at bounding box center [493, 77] width 55 height 9
click at [486, 90] on input "text" at bounding box center [505, 90] width 79 height 16
type input "1,120"
click at [458, 165] on button "Add Exemption" at bounding box center [463, 164] width 64 height 18
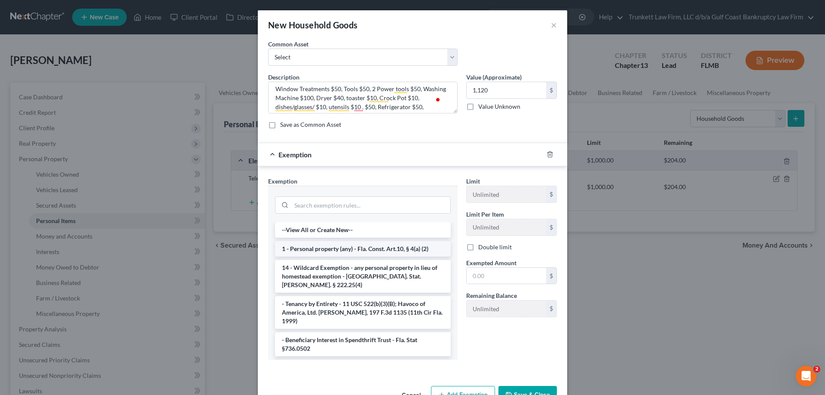
click at [356, 251] on li "1 - Personal property (any) - Fla. Const. Art.10, § 4(a) (2)" at bounding box center [363, 248] width 176 height 15
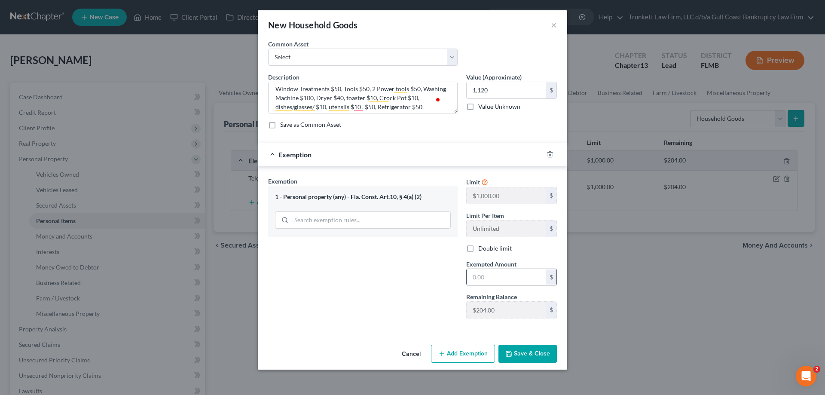
click at [522, 276] on input "text" at bounding box center [505, 277] width 79 height 16
type input "204"
click at [536, 352] on button "Save & Close" at bounding box center [527, 353] width 58 height 18
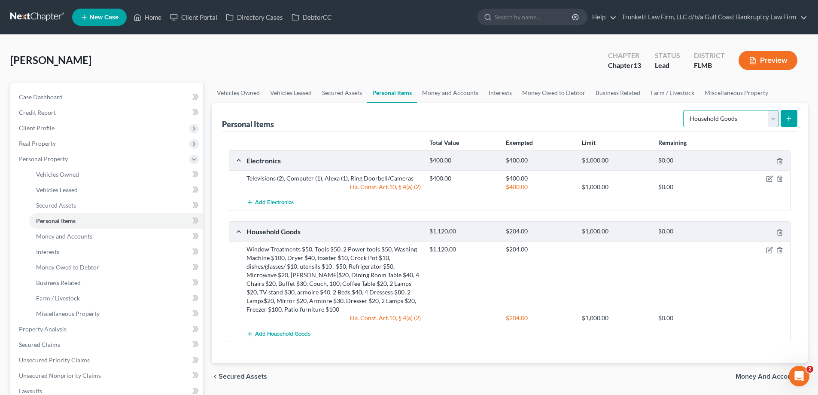
click at [772, 119] on select "Select Item Type Clothing Collectibles Of Value Electronics Firearms Household …" at bounding box center [730, 118] width 95 height 17
select select "jewelry"
click at [684, 110] on select "Select Item Type Clothing Collectibles Of Value Electronics Firearms Household …" at bounding box center [730, 118] width 95 height 17
click at [790, 116] on icon "submit" at bounding box center [789, 118] width 7 height 7
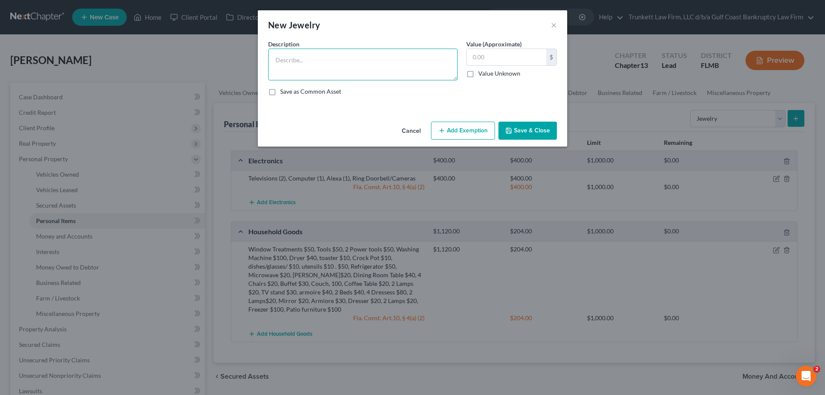
click at [326, 63] on textarea at bounding box center [362, 65] width 189 height 32
type textarea "earings $30, Watch $0"
click at [487, 59] on input "text" at bounding box center [505, 57] width 79 height 16
type input "80"
click at [546, 127] on button "Save & Close" at bounding box center [527, 131] width 58 height 18
